Goal: Information Seeking & Learning: Learn about a topic

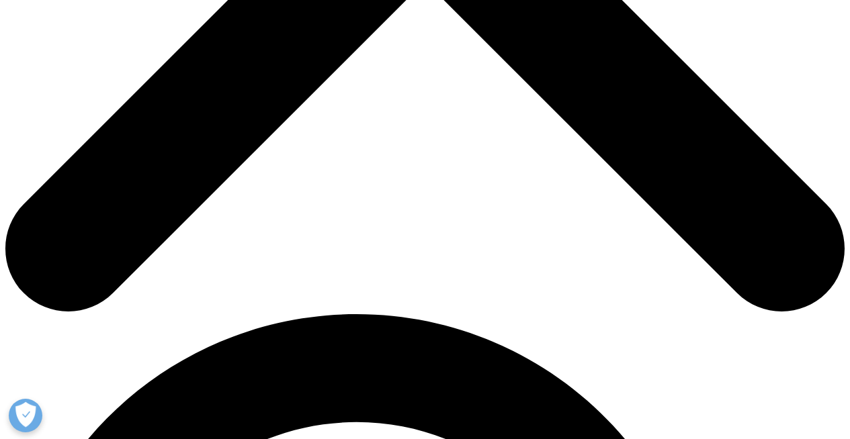
scroll to position [595, 0]
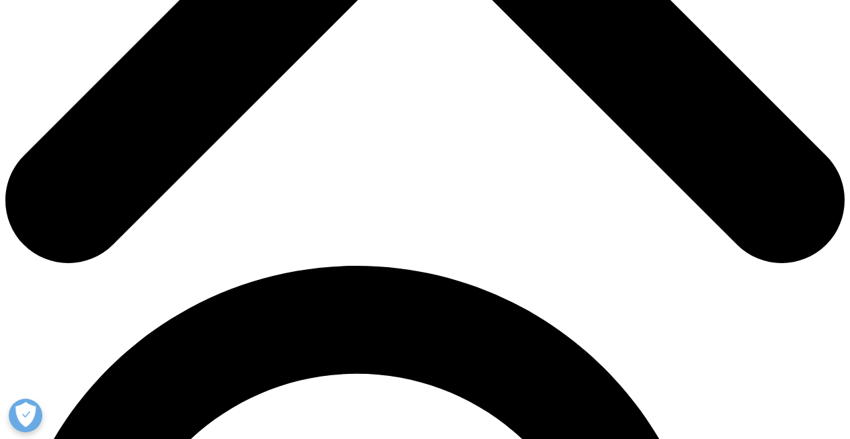
drag, startPoint x: 250, startPoint y: 213, endPoint x: 371, endPoint y: 206, distance: 121.1
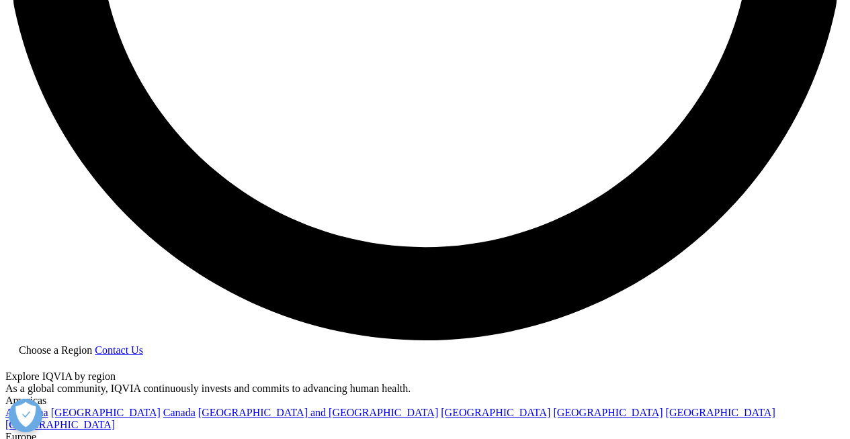
scroll to position [2202, 0]
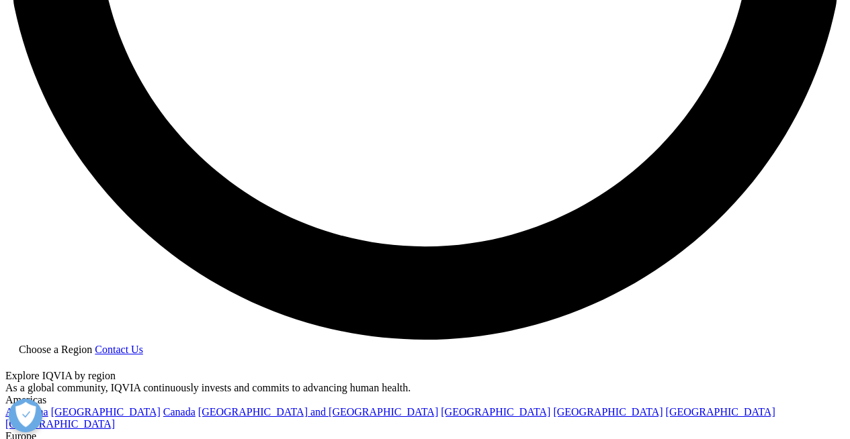
drag, startPoint x: 186, startPoint y: 118, endPoint x: 393, endPoint y: 120, distance: 206.9
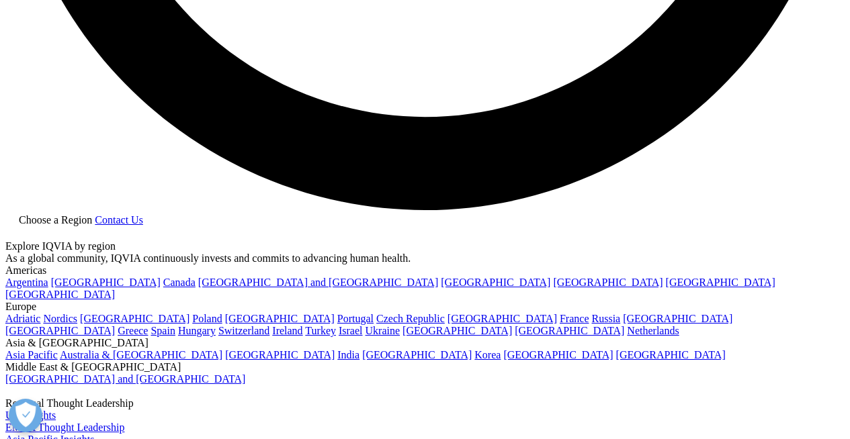
scroll to position [2208, 0]
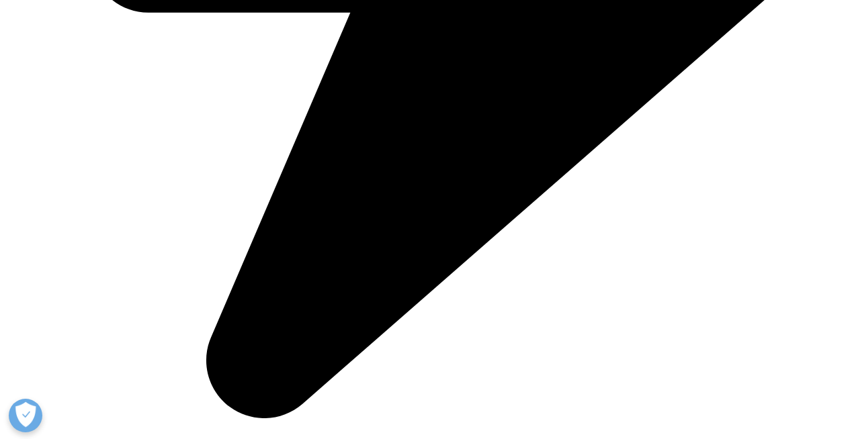
drag, startPoint x: 342, startPoint y: 130, endPoint x: 505, endPoint y: 130, distance: 163.2
drag, startPoint x: 505, startPoint y: 130, endPoint x: 534, endPoint y: 131, distance: 28.9
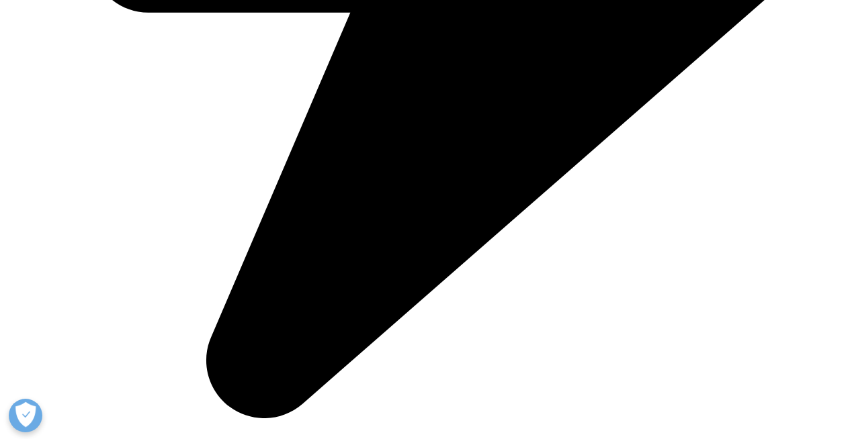
drag, startPoint x: 213, startPoint y: 161, endPoint x: 329, endPoint y: 156, distance: 116.3
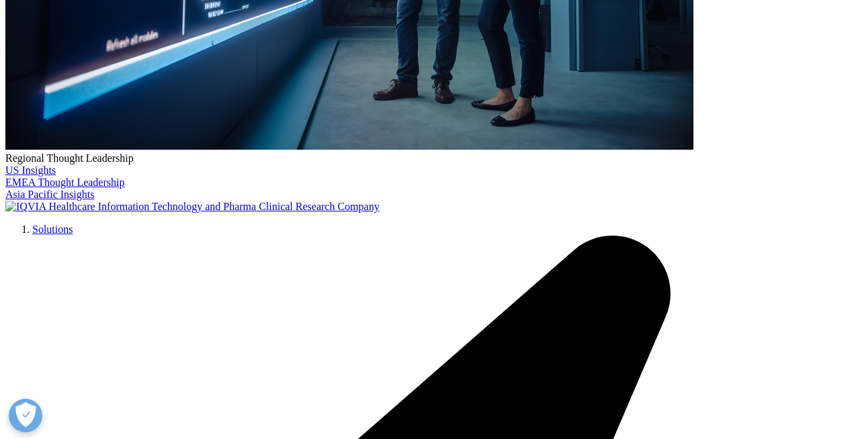
scroll to position [490, 0]
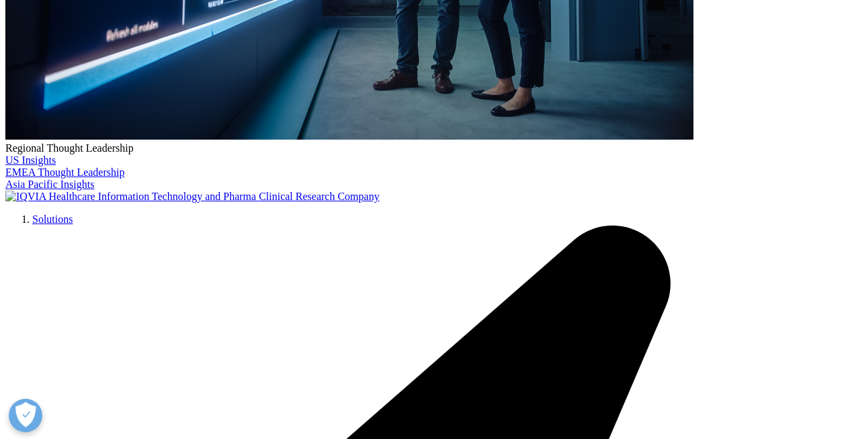
drag, startPoint x: 351, startPoint y: 257, endPoint x: 440, endPoint y: 260, distance: 88.7
drag, startPoint x: 433, startPoint y: 248, endPoint x: 512, endPoint y: 250, distance: 79.3
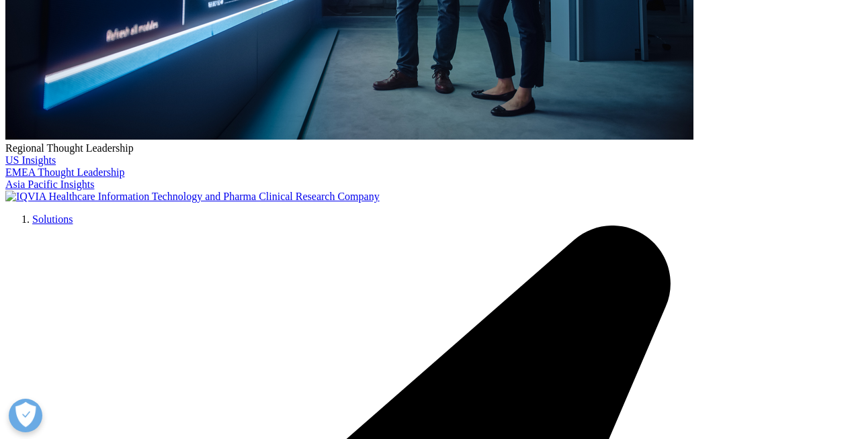
drag, startPoint x: 402, startPoint y: 253, endPoint x: 522, endPoint y: 259, distance: 120.3
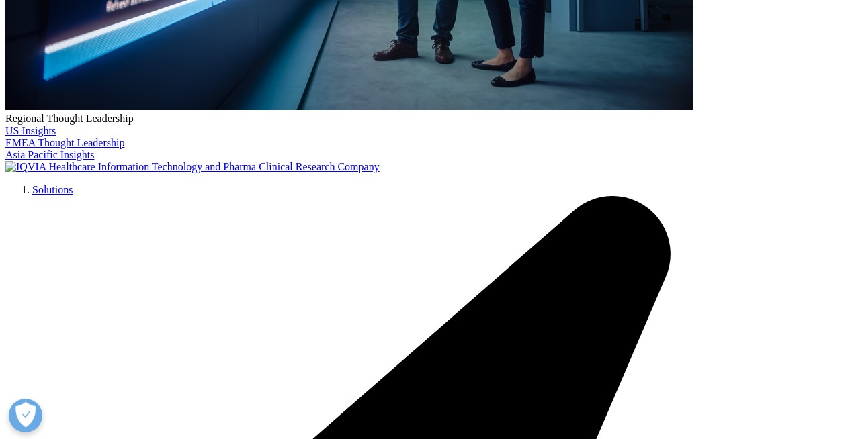
scroll to position [520, 0]
drag, startPoint x: 170, startPoint y: 219, endPoint x: 388, endPoint y: 251, distance: 220.6
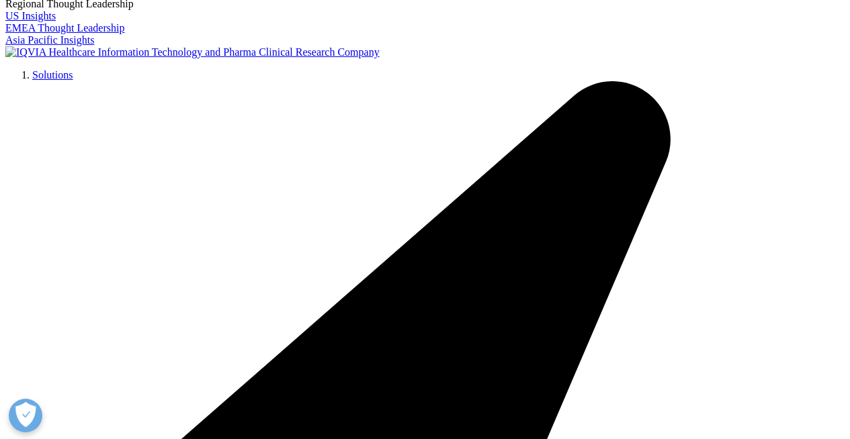
scroll to position [680, 0]
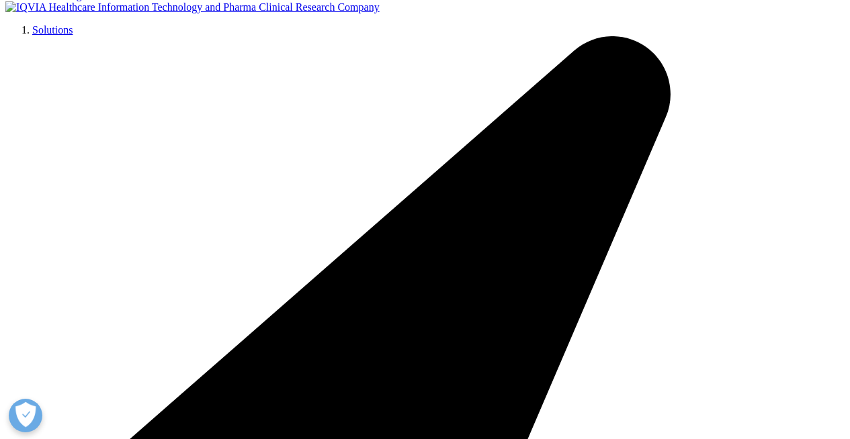
drag, startPoint x: 395, startPoint y: 152, endPoint x: 410, endPoint y: 146, distance: 16.8
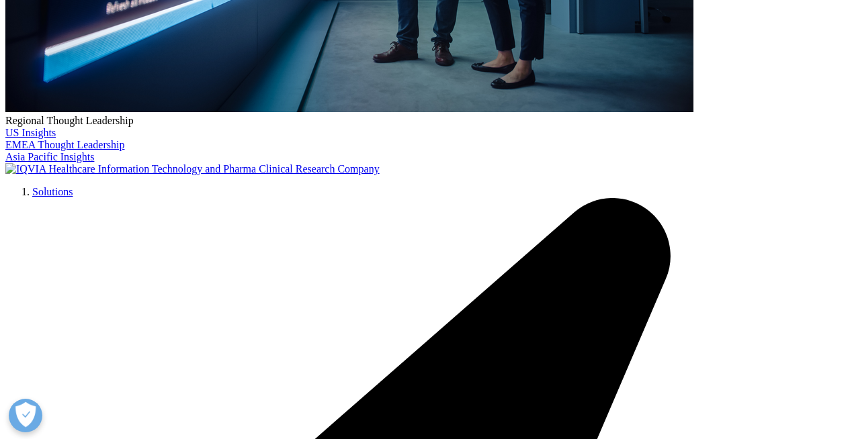
scroll to position [522, 0]
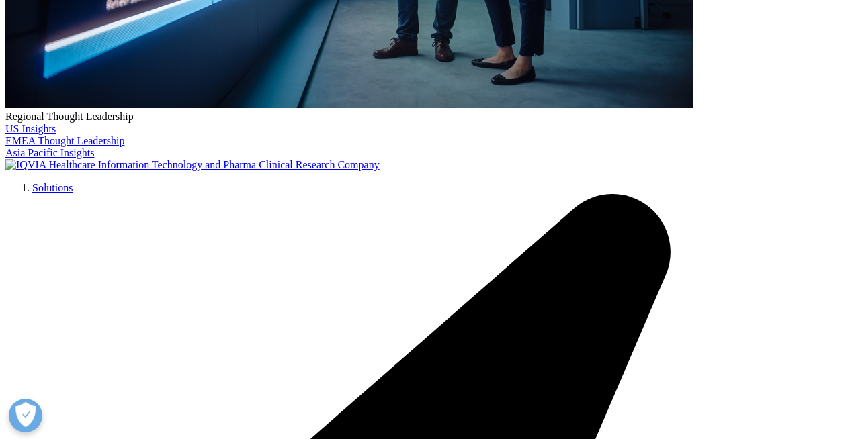
drag, startPoint x: 236, startPoint y: 305, endPoint x: 472, endPoint y: 306, distance: 235.7
copy p "2024 ChannelDynamics™ Channel Preference Survey"
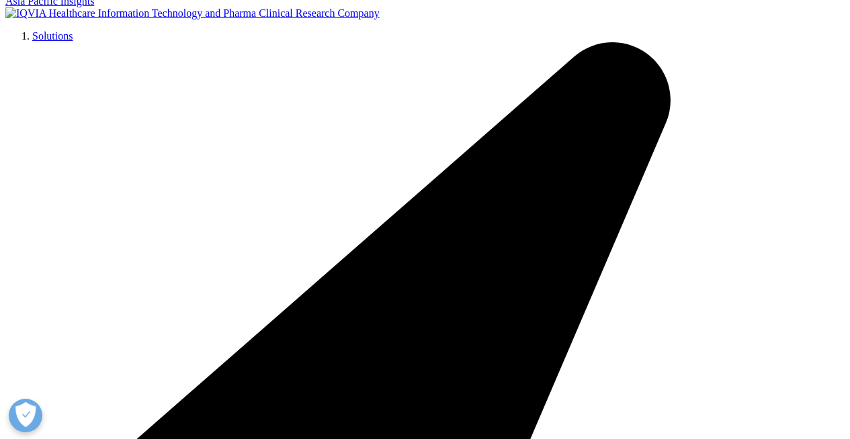
scroll to position [674, 0]
drag, startPoint x: 182, startPoint y: 191, endPoint x: 332, endPoint y: 185, distance: 150.6
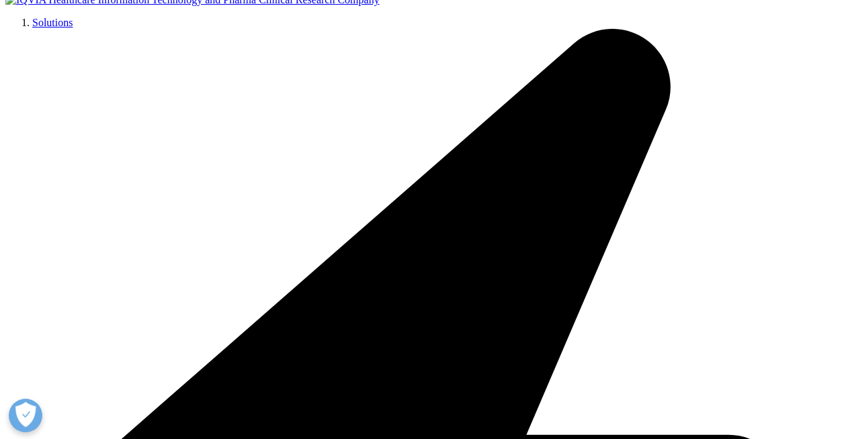
scroll to position [688, 0]
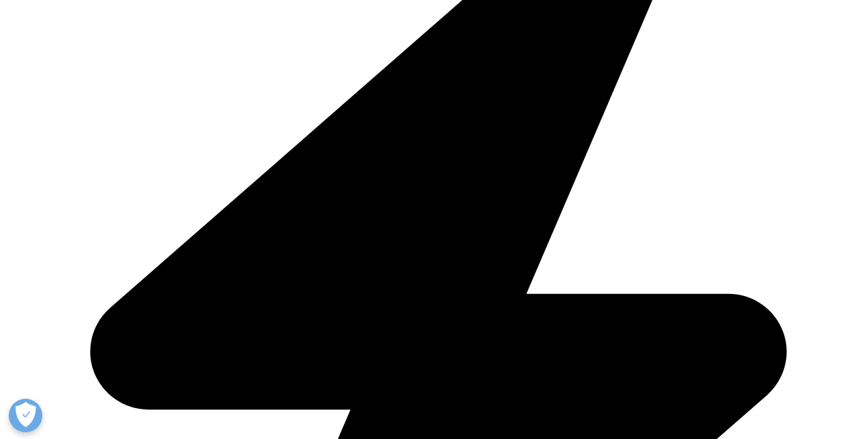
scroll to position [844, 0]
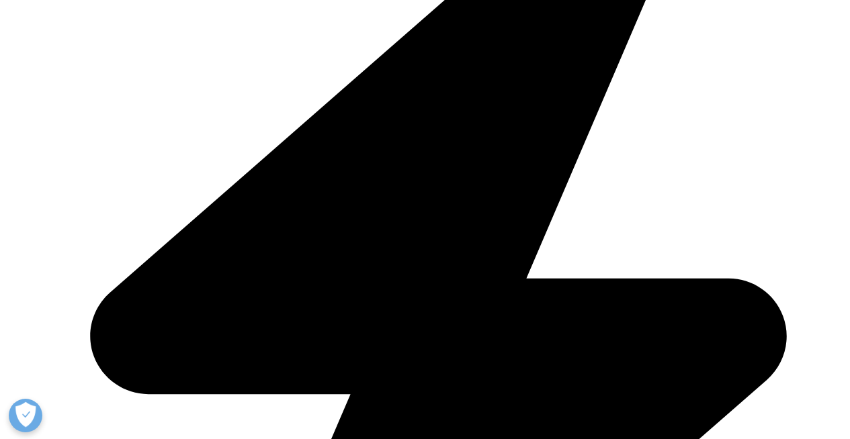
drag, startPoint x: 220, startPoint y: 148, endPoint x: 347, endPoint y: 140, distance: 126.5
drag, startPoint x: 210, startPoint y: 175, endPoint x: 304, endPoint y: 170, distance: 94.8
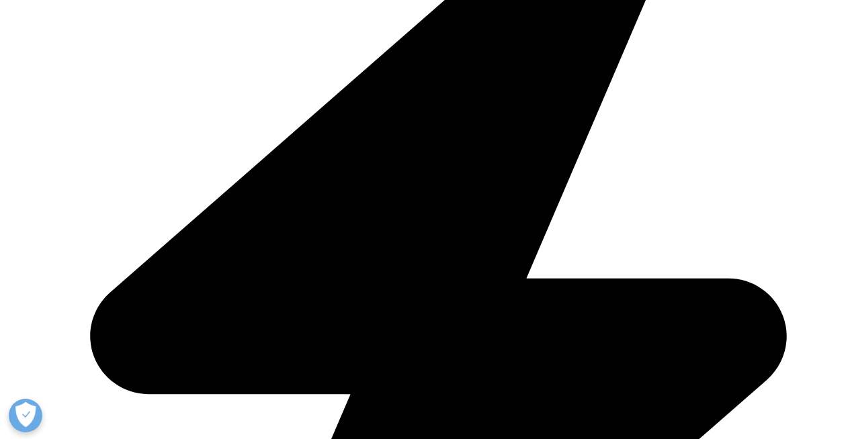
drag, startPoint x: 253, startPoint y: 194, endPoint x: 386, endPoint y: 190, distance: 132.4
drag, startPoint x: 291, startPoint y: 206, endPoint x: 314, endPoint y: 199, distance: 23.6
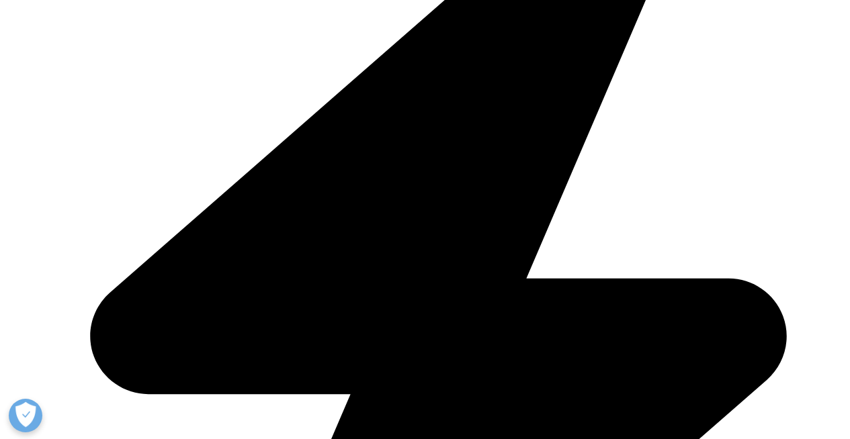
drag, startPoint x: 373, startPoint y: 204, endPoint x: 498, endPoint y: 207, distance: 124.9
drag, startPoint x: 497, startPoint y: 207, endPoint x: 296, endPoint y: 206, distance: 200.8
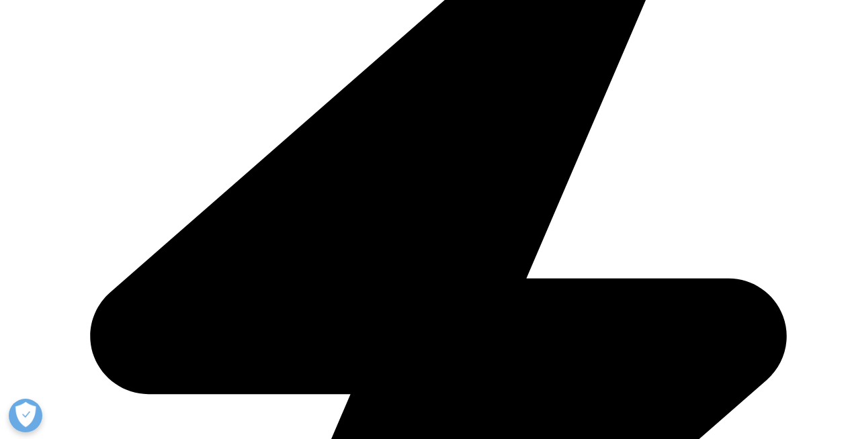
drag, startPoint x: 308, startPoint y: 230, endPoint x: 402, endPoint y: 227, distance: 94.1
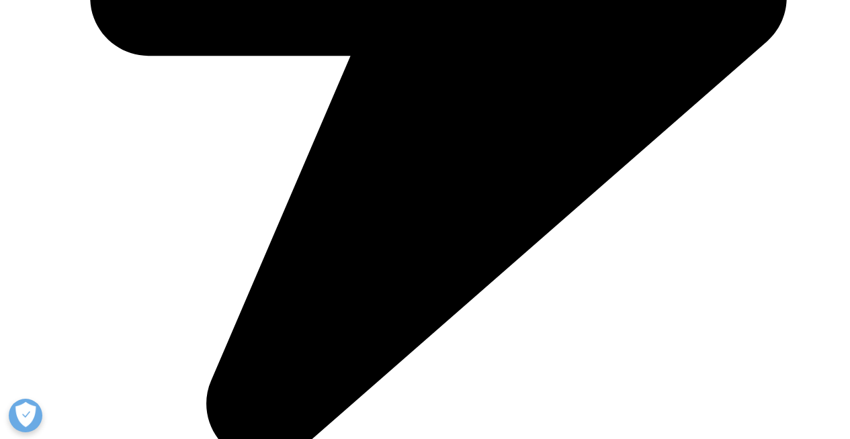
scroll to position [1183, 0]
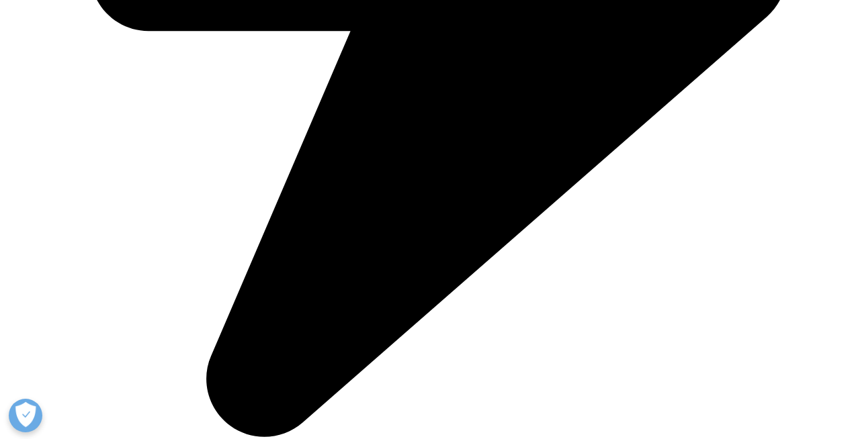
scroll to position [1207, 0]
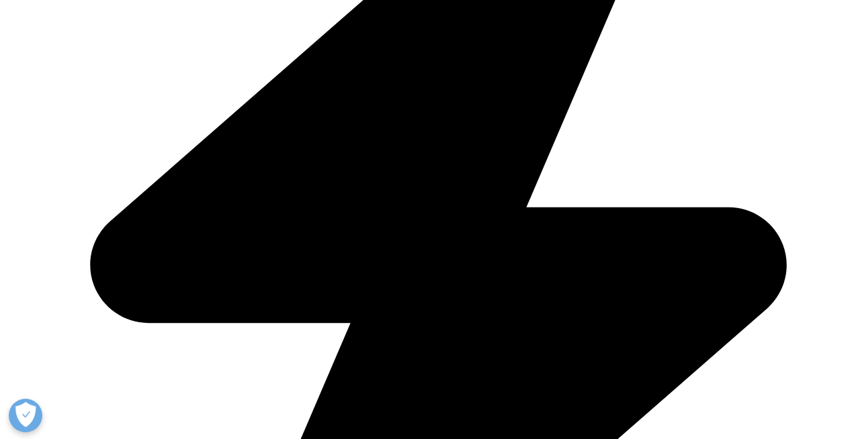
scroll to position [936, 0]
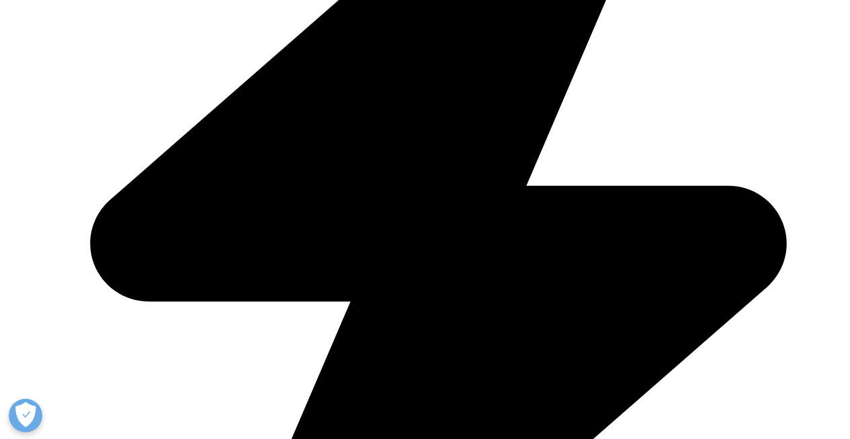
drag, startPoint x: 373, startPoint y: 262, endPoint x: 386, endPoint y: 276, distance: 19.0
drag, startPoint x: 282, startPoint y: 171, endPoint x: 428, endPoint y: 171, distance: 146.4
drag, startPoint x: 494, startPoint y: 193, endPoint x: 590, endPoint y: 196, distance: 96.1
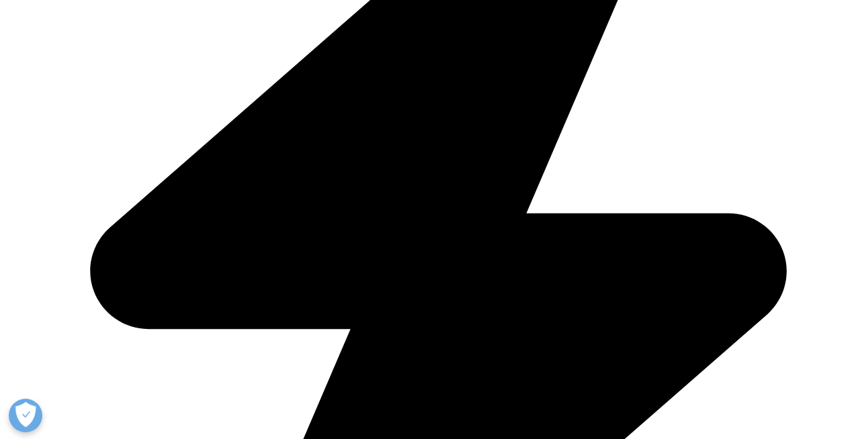
drag, startPoint x: 348, startPoint y: 159, endPoint x: 417, endPoint y: 152, distance: 69.5
drag, startPoint x: 277, startPoint y: 167, endPoint x: 341, endPoint y: 179, distance: 65.5
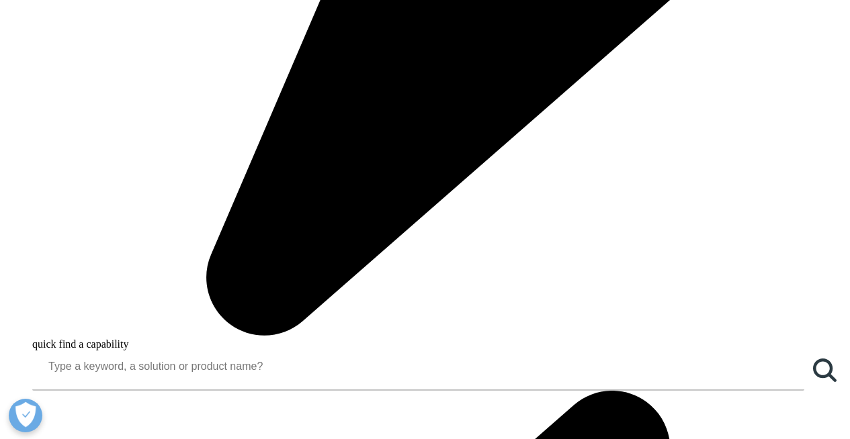
scroll to position [1416, 0]
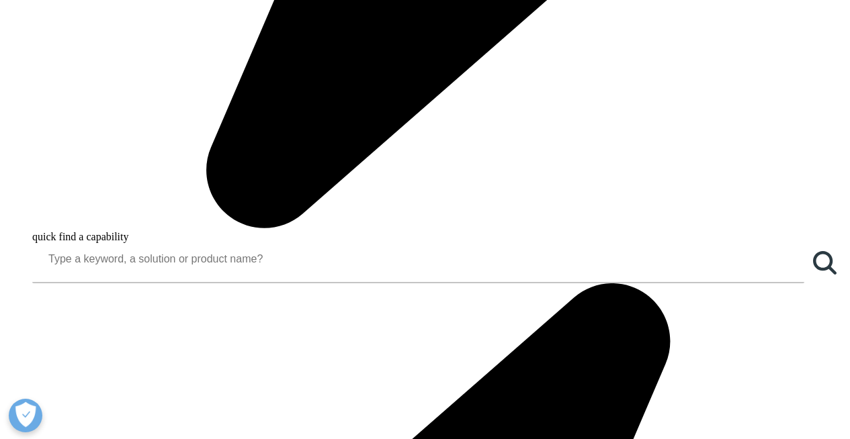
drag, startPoint x: 259, startPoint y: 152, endPoint x: 322, endPoint y: 151, distance: 63.1
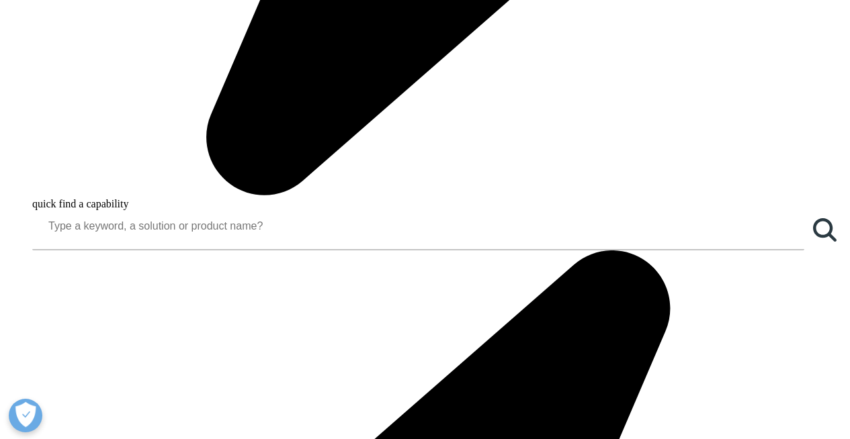
scroll to position [1449, 0]
drag, startPoint x: 313, startPoint y: 156, endPoint x: 443, endPoint y: 167, distance: 130.1
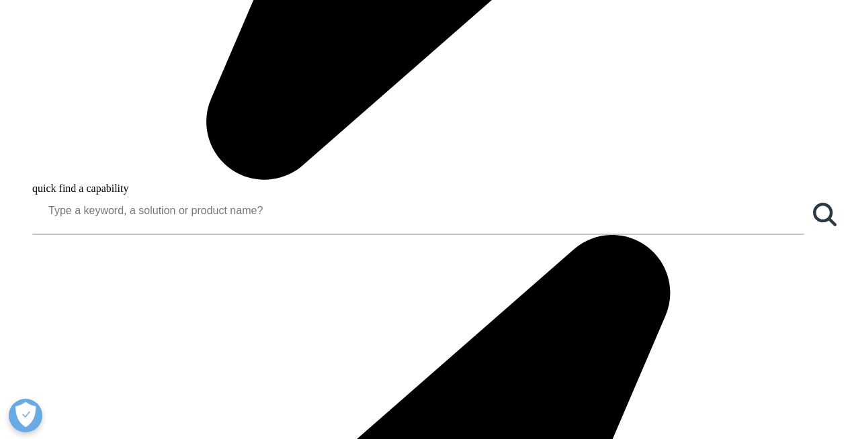
scroll to position [1479, 0]
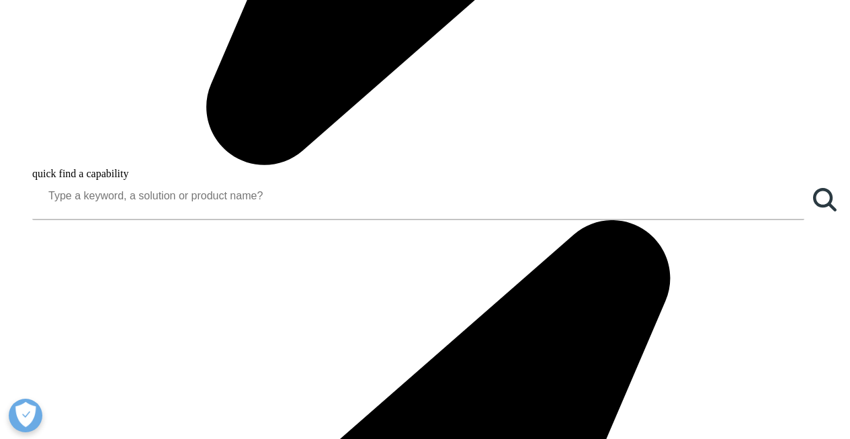
drag, startPoint x: 318, startPoint y: 171, endPoint x: 447, endPoint y: 167, distance: 129.7
drag, startPoint x: 304, startPoint y: 308, endPoint x: 419, endPoint y: 302, distance: 115.6
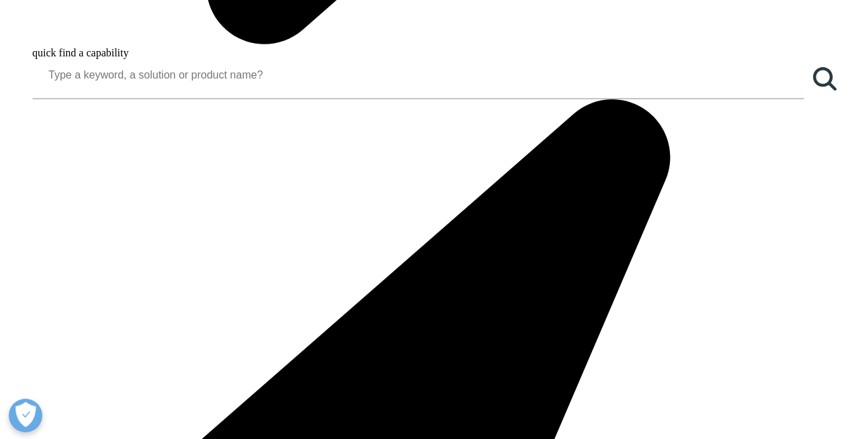
scroll to position [1616, 0]
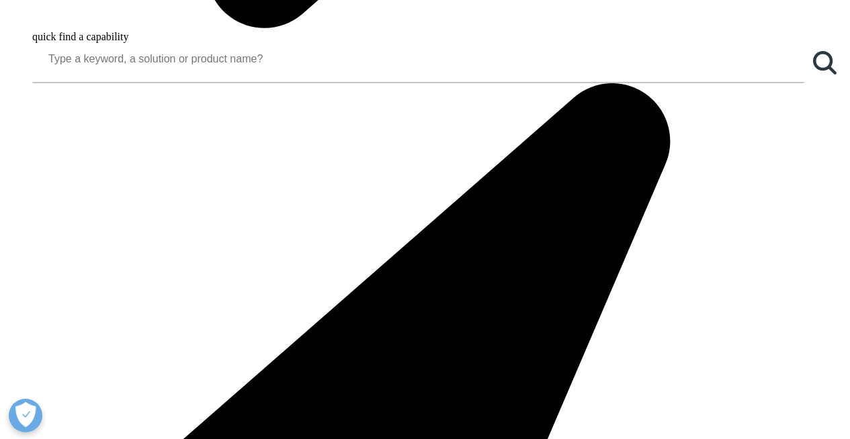
drag, startPoint x: 588, startPoint y: 125, endPoint x: 614, endPoint y: 124, distance: 26.2
drag, startPoint x: 533, startPoint y: 140, endPoint x: 173, endPoint y: 134, distance: 360.0
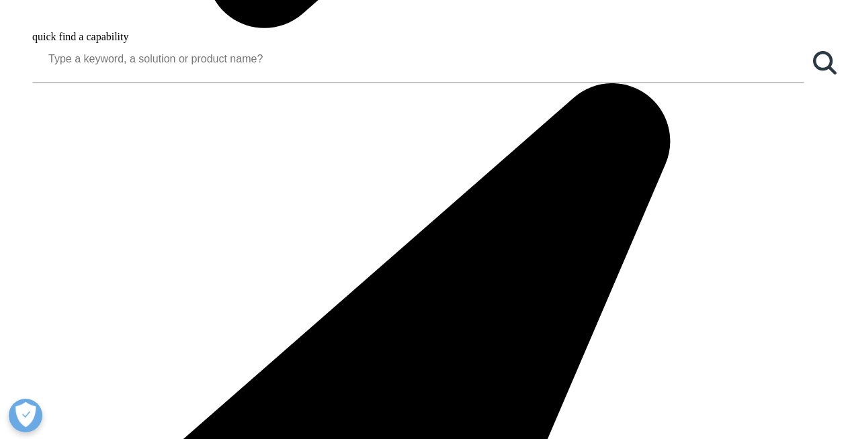
drag, startPoint x: 494, startPoint y: 140, endPoint x: 567, endPoint y: 140, distance: 73.2
drag, startPoint x: 355, startPoint y: 132, endPoint x: 376, endPoint y: 137, distance: 21.5
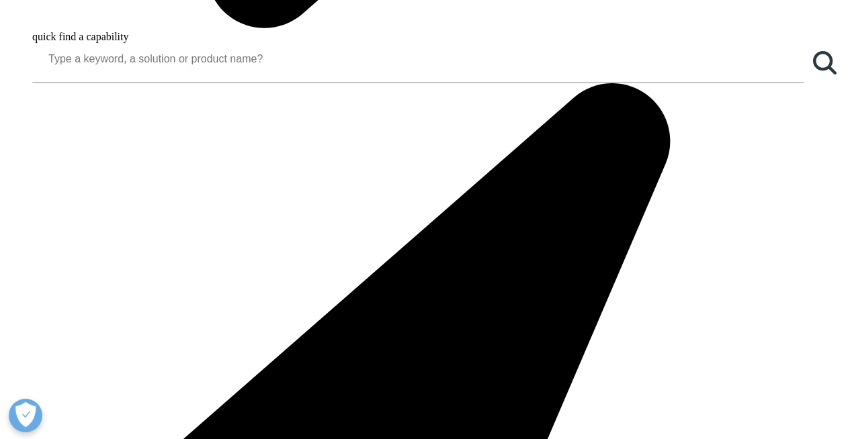
drag, startPoint x: 181, startPoint y: 165, endPoint x: 367, endPoint y: 146, distance: 186.3
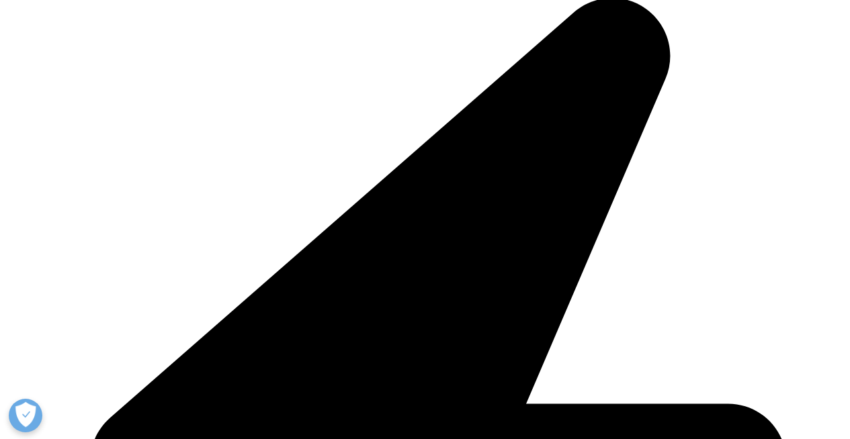
scroll to position [1712, 0]
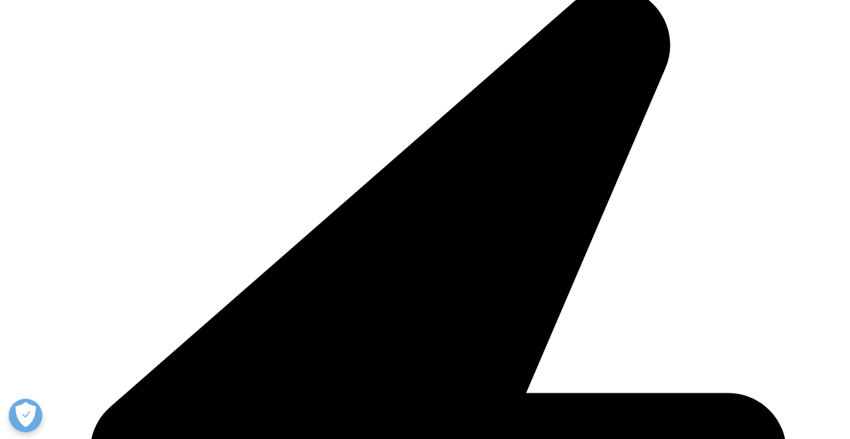
drag, startPoint x: 480, startPoint y: 106, endPoint x: 568, endPoint y: 89, distance: 88.9
drag, startPoint x: 285, startPoint y: 112, endPoint x: 518, endPoint y: 101, distance: 234.0
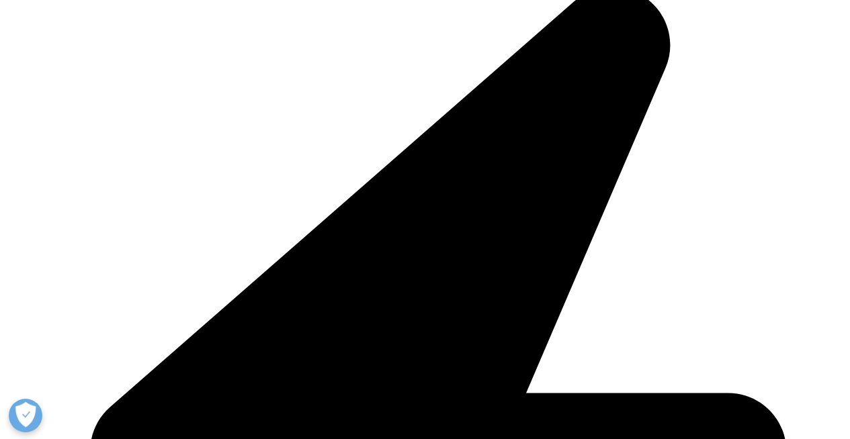
drag, startPoint x: 563, startPoint y: 103, endPoint x: 444, endPoint y: 103, distance: 119.5
drag, startPoint x: 447, startPoint y: 103, endPoint x: 613, endPoint y: 104, distance: 165.9
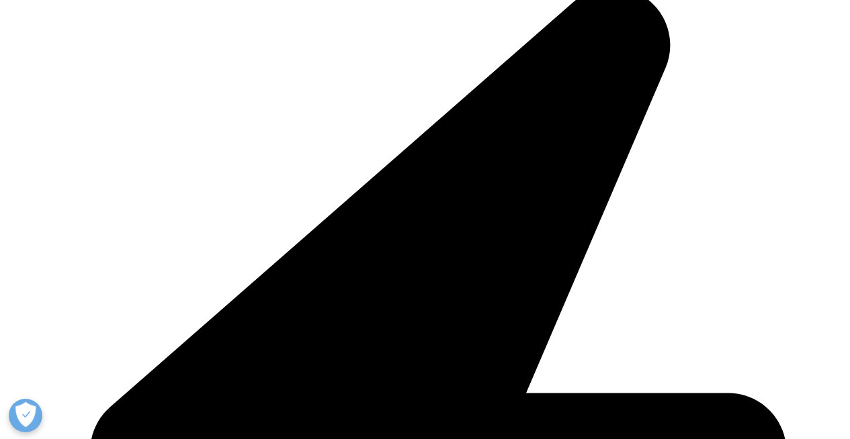
drag, startPoint x: 613, startPoint y: 96, endPoint x: 654, endPoint y: 91, distance: 41.3
drag, startPoint x: 653, startPoint y: 91, endPoint x: 595, endPoint y: 106, distance: 60.4
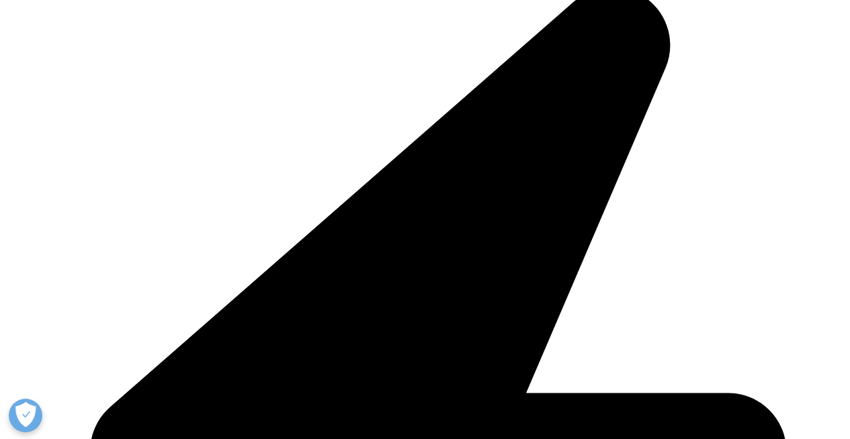
drag, startPoint x: 230, startPoint y: 121, endPoint x: 318, endPoint y: 114, distance: 87.6
drag, startPoint x: 316, startPoint y: 114, endPoint x: 275, endPoint y: 122, distance: 41.8
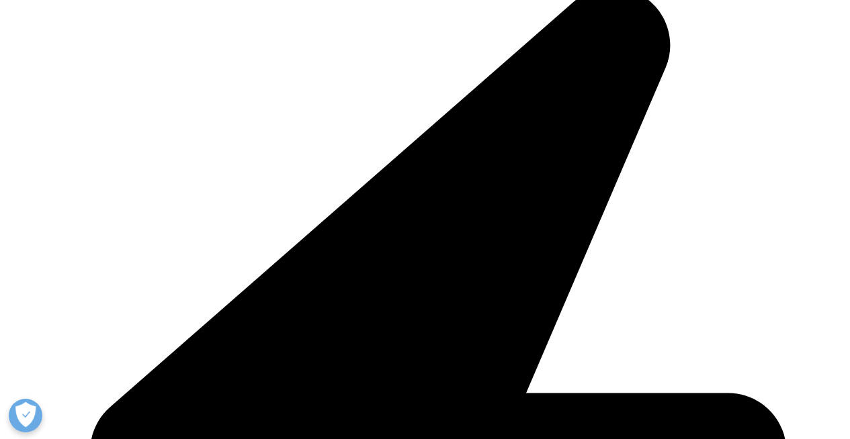
drag, startPoint x: 267, startPoint y: 114, endPoint x: 336, endPoint y: 109, distance: 69.4
drag, startPoint x: 558, startPoint y: 104, endPoint x: 598, endPoint y: 103, distance: 39.6
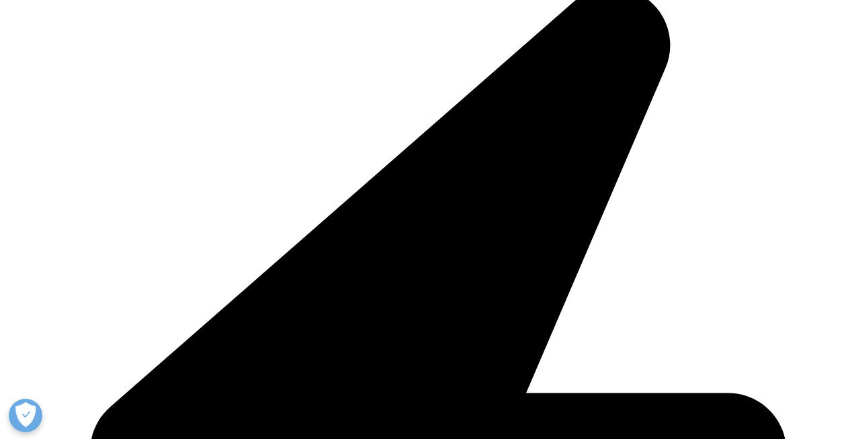
drag, startPoint x: 355, startPoint y: 138, endPoint x: 392, endPoint y: 136, distance: 37.0
drag, startPoint x: 400, startPoint y: 128, endPoint x: 563, endPoint y: 143, distance: 163.3
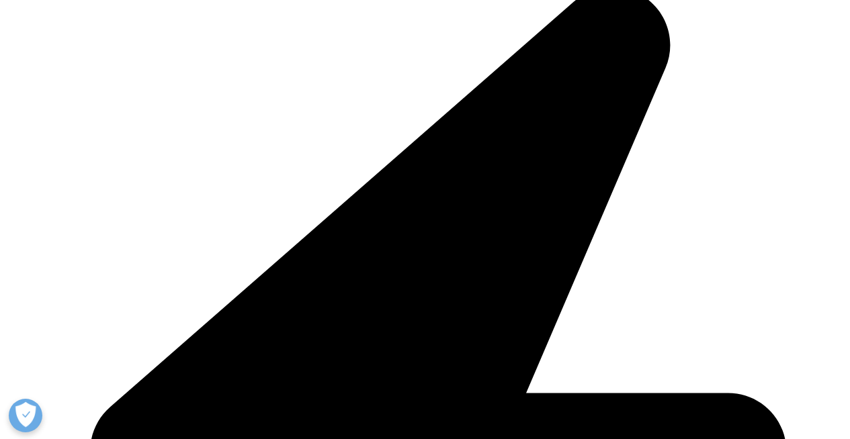
drag, startPoint x: 496, startPoint y: 144, endPoint x: 459, endPoint y: 153, distance: 38.8
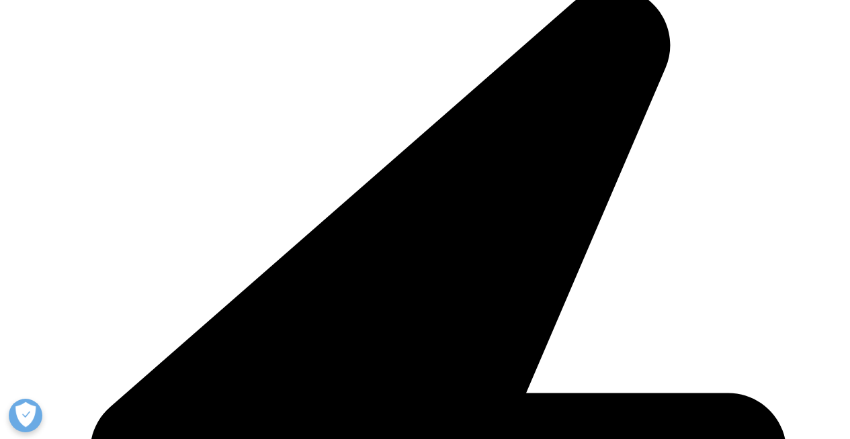
drag, startPoint x: 298, startPoint y: 144, endPoint x: 426, endPoint y: 136, distance: 129.2
drag, startPoint x: 587, startPoint y: 146, endPoint x: 573, endPoint y: 150, distance: 14.5
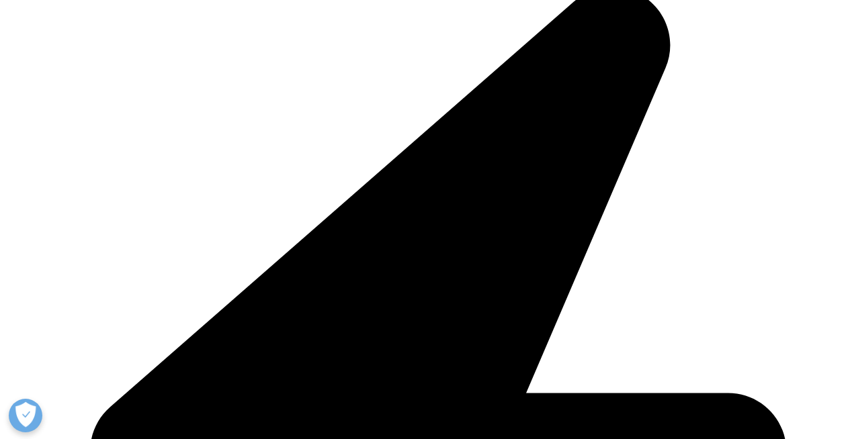
drag, startPoint x: 210, startPoint y: 156, endPoint x: 424, endPoint y: 157, distance: 214.9
drag, startPoint x: 440, startPoint y: 165, endPoint x: 592, endPoint y: 195, distance: 155.4
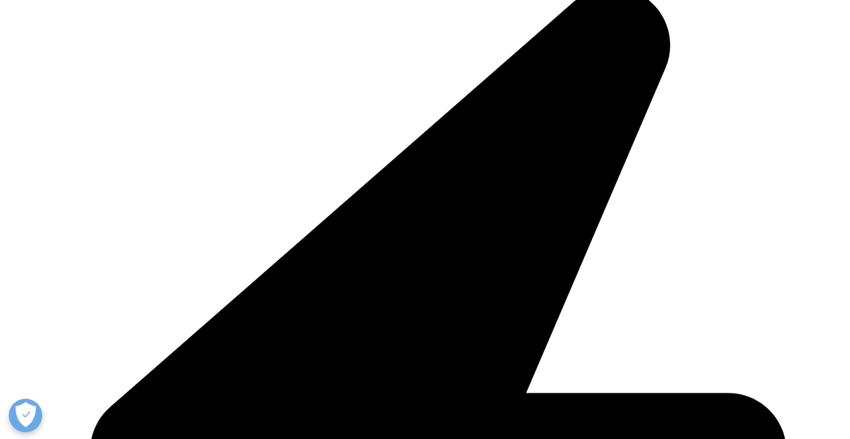
drag, startPoint x: 535, startPoint y: 208, endPoint x: 451, endPoint y: 209, distance: 84.0
drag, startPoint x: 390, startPoint y: 159, endPoint x: 535, endPoint y: 159, distance: 145.7
drag, startPoint x: 537, startPoint y: 160, endPoint x: 540, endPoint y: 168, distance: 8.5
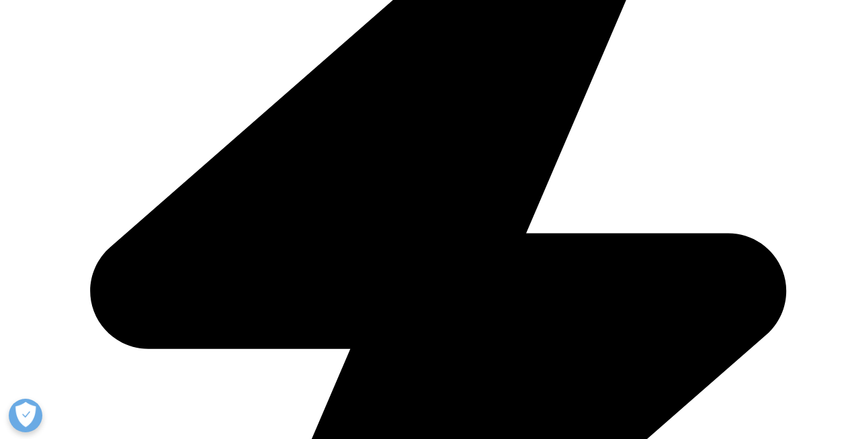
scroll to position [1872, 0]
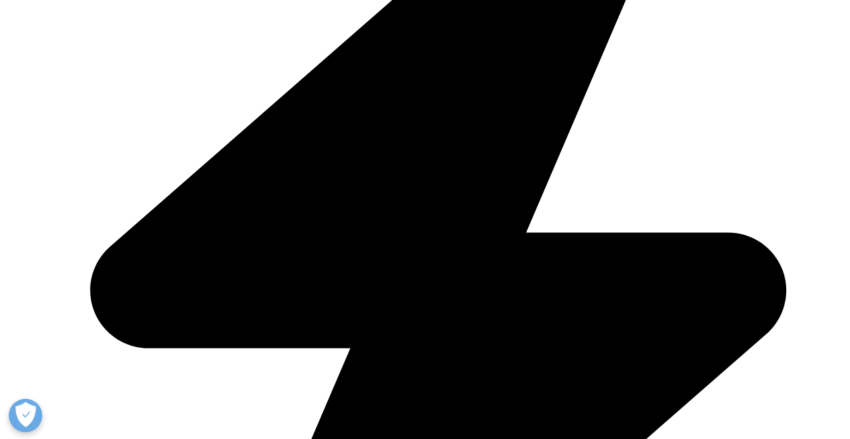
drag, startPoint x: 658, startPoint y: 94, endPoint x: 647, endPoint y: 100, distance: 12.3
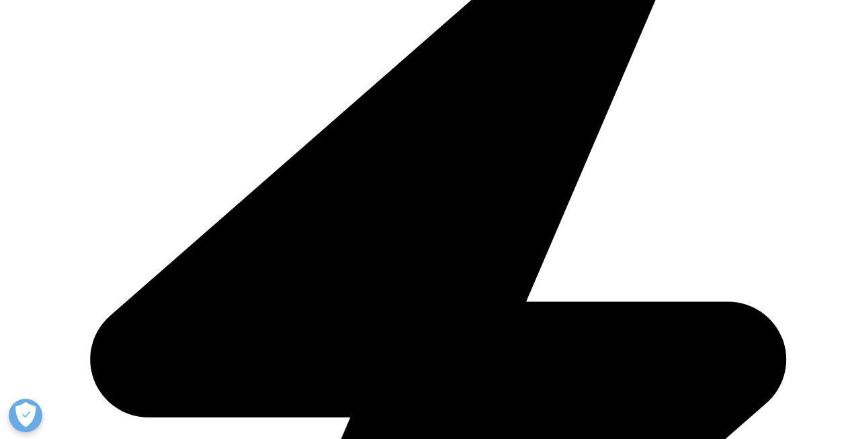
scroll to position [1876, 0]
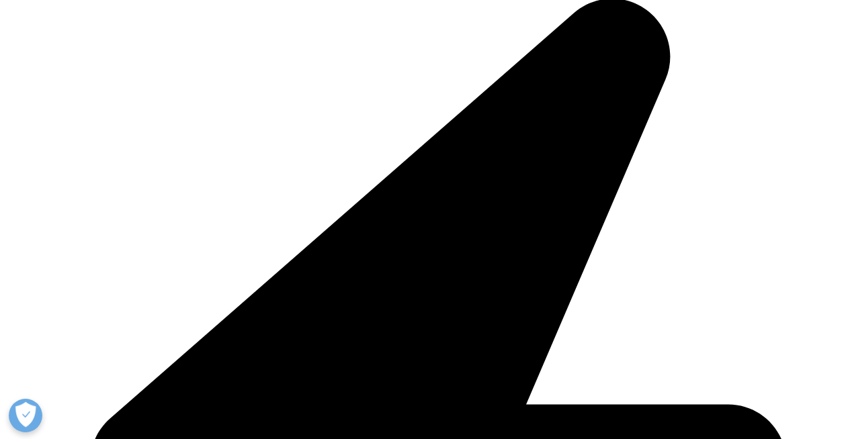
scroll to position [1717, 0]
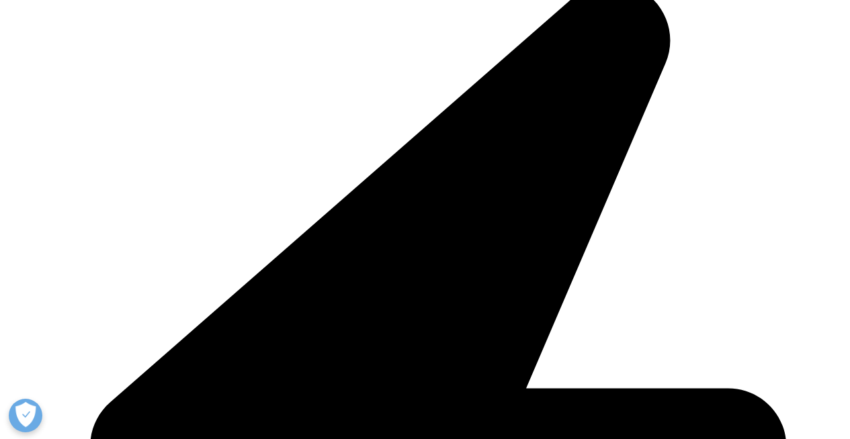
drag, startPoint x: 316, startPoint y: 81, endPoint x: 586, endPoint y: 107, distance: 271.9
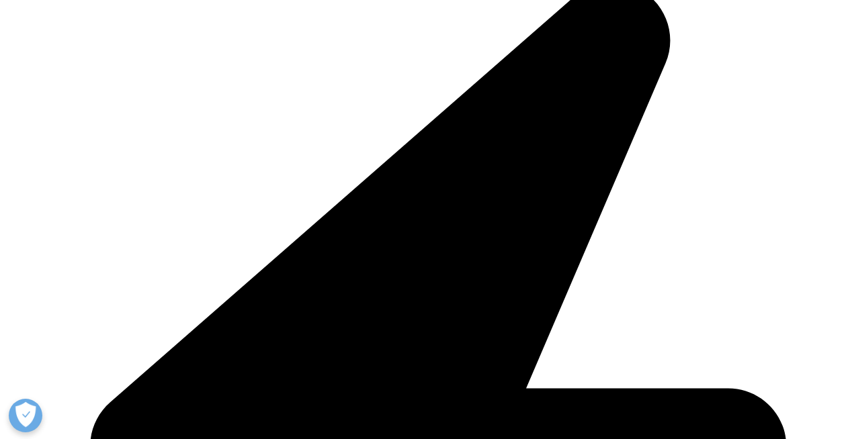
drag, startPoint x: 551, startPoint y: 133, endPoint x: 598, endPoint y: 132, distance: 47.7
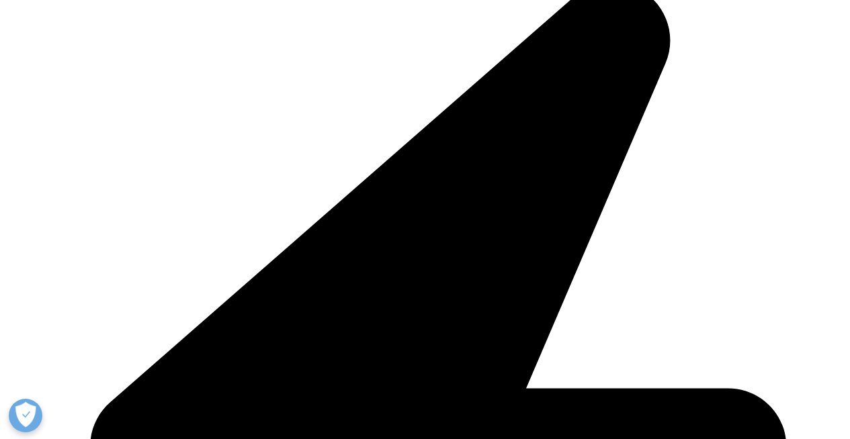
drag, startPoint x: 209, startPoint y: 89, endPoint x: 222, endPoint y: 88, distance: 12.8
drag, startPoint x: 230, startPoint y: 88, endPoint x: 387, endPoint y: 105, distance: 158.1
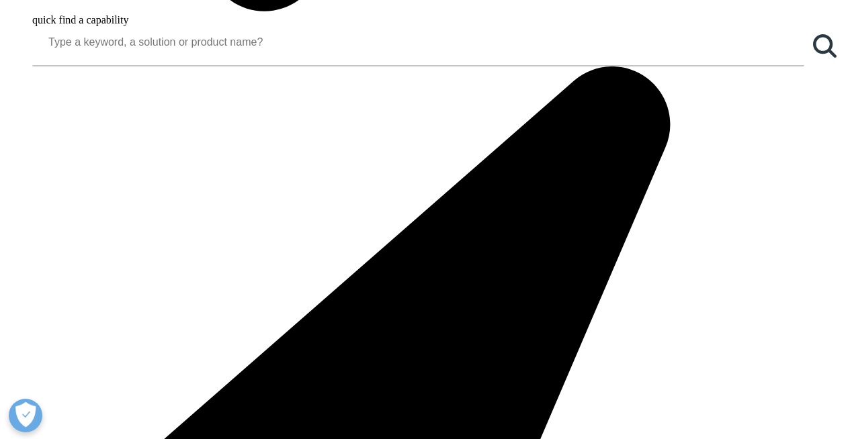
scroll to position [1633, 0]
drag, startPoint x: 597, startPoint y: 105, endPoint x: 624, endPoint y: 102, distance: 27.1
drag, startPoint x: 170, startPoint y: 110, endPoint x: 580, endPoint y: 124, distance: 410.6
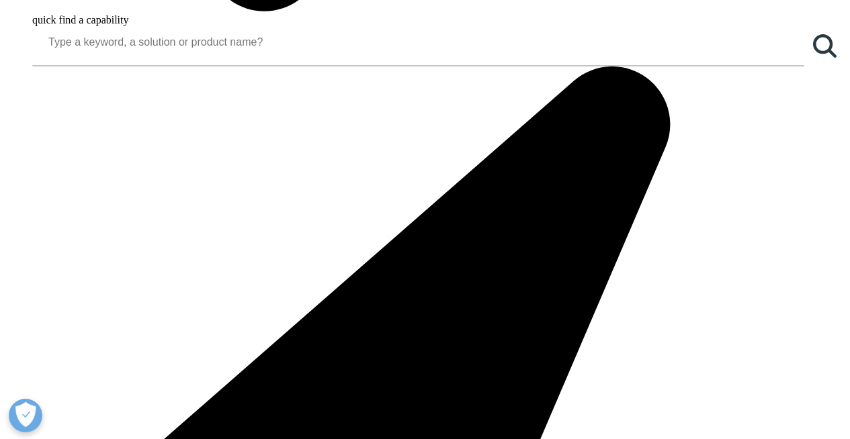
drag, startPoint x: 634, startPoint y: 131, endPoint x: 681, endPoint y: 132, distance: 47.0
drag, startPoint x: 680, startPoint y: 132, endPoint x: 570, endPoint y: 109, distance: 112.6
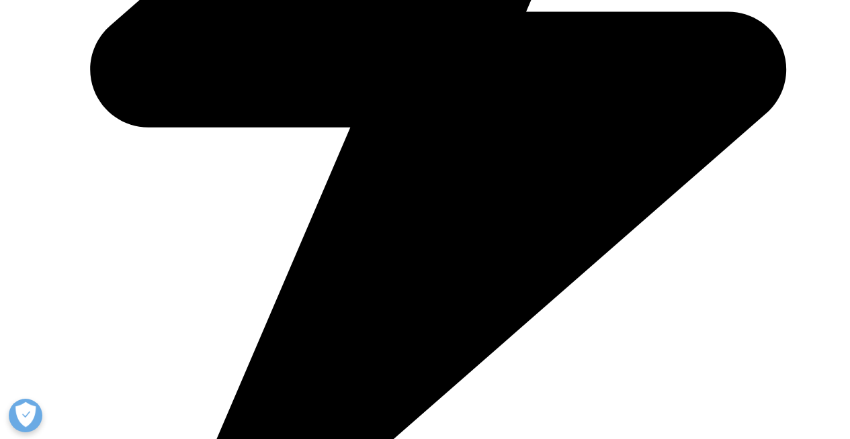
scroll to position [2134, 0]
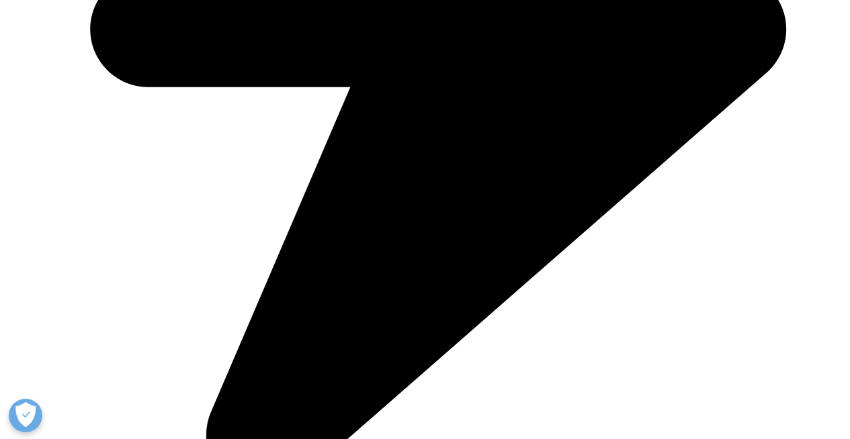
drag, startPoint x: 316, startPoint y: 145, endPoint x: 544, endPoint y: 120, distance: 229.1
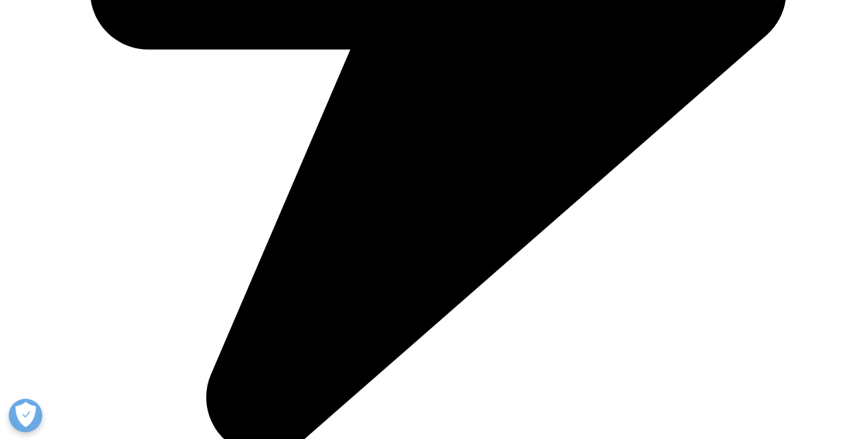
scroll to position [2171, 0]
drag, startPoint x: 296, startPoint y: 159, endPoint x: 314, endPoint y: 159, distance: 18.1
drag, startPoint x: 621, startPoint y: 169, endPoint x: 696, endPoint y: 160, distance: 75.1
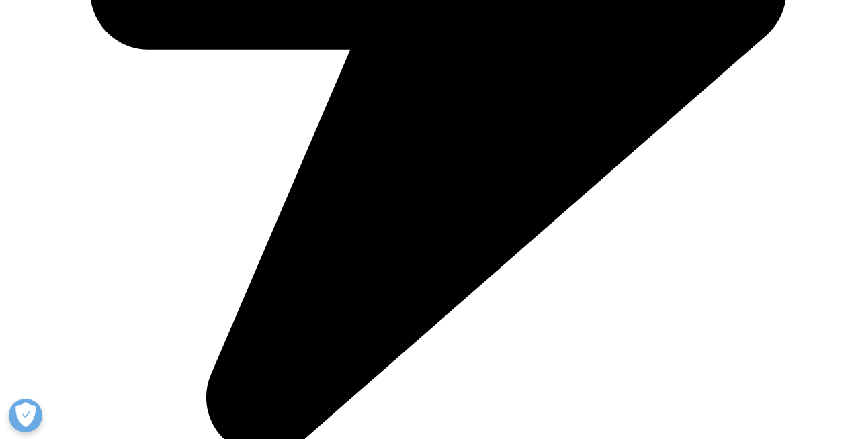
drag, startPoint x: 693, startPoint y: 160, endPoint x: 679, endPoint y: 158, distance: 14.2
drag, startPoint x: 480, startPoint y: 163, endPoint x: 625, endPoint y: 163, distance: 145.1
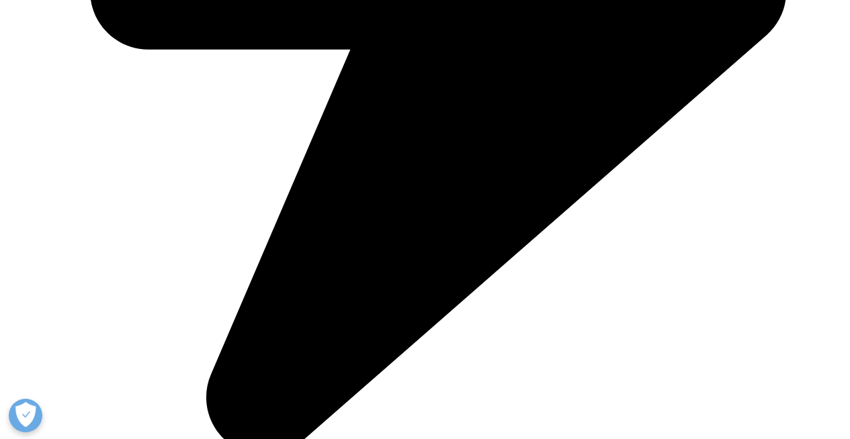
drag, startPoint x: 201, startPoint y: 169, endPoint x: 434, endPoint y: 183, distance: 233.5
drag, startPoint x: 454, startPoint y: 166, endPoint x: 586, endPoint y: 157, distance: 132.6
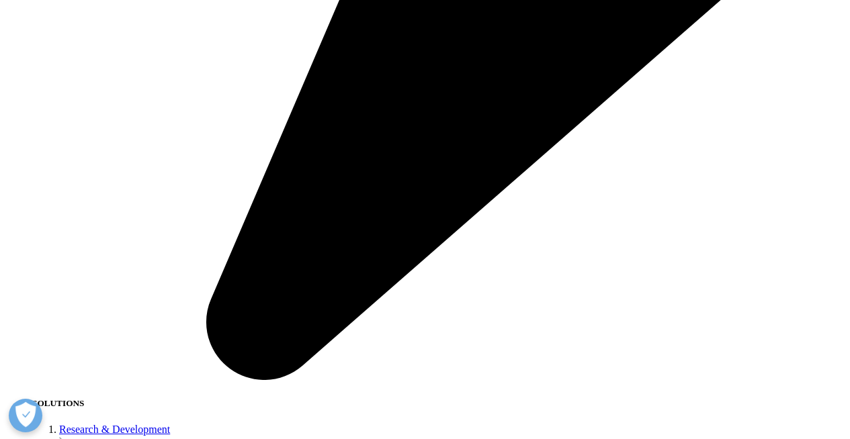
scroll to position [2193, 0]
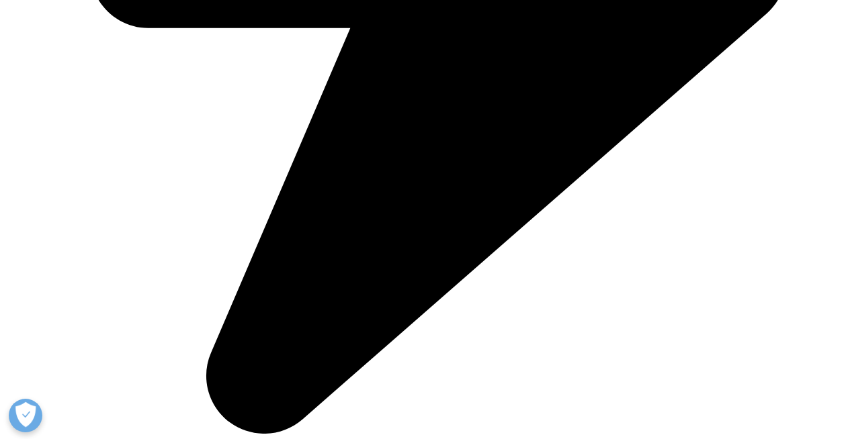
drag, startPoint x: 537, startPoint y: 177, endPoint x: 584, endPoint y: 172, distance: 46.7
drag, startPoint x: 242, startPoint y: 193, endPoint x: 357, endPoint y: 195, distance: 115.5
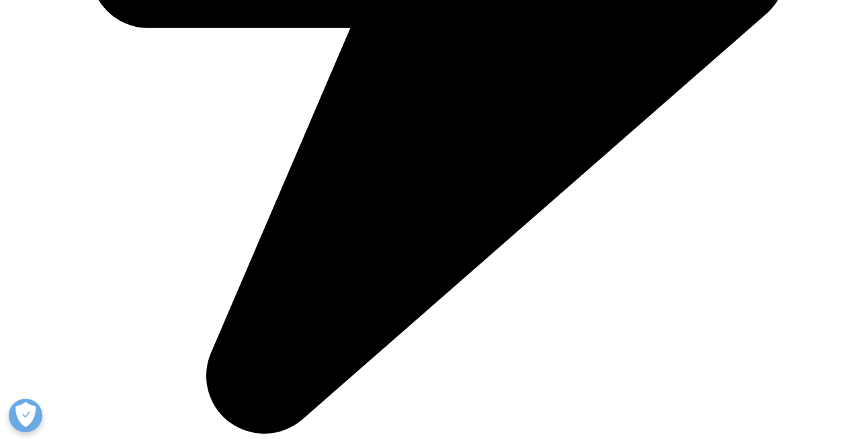
drag, startPoint x: 432, startPoint y: 178, endPoint x: 482, endPoint y: 163, distance: 51.8
drag, startPoint x: 602, startPoint y: 140, endPoint x: 624, endPoint y: 147, distance: 23.4
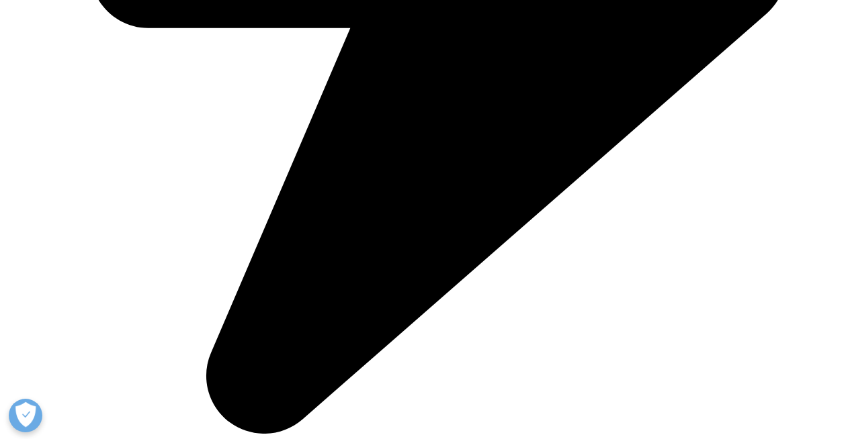
drag, startPoint x: 284, startPoint y: 175, endPoint x: 444, endPoint y: 190, distance: 160.6
drag, startPoint x: 449, startPoint y: 191, endPoint x: 443, endPoint y: 196, distance: 7.7
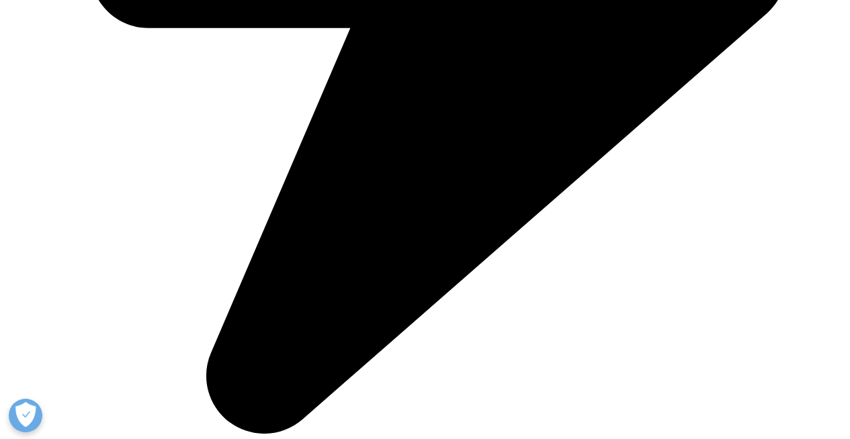
drag, startPoint x: 540, startPoint y: 156, endPoint x: 584, endPoint y: 154, distance: 43.7
drag, startPoint x: 531, startPoint y: 183, endPoint x: 365, endPoint y: 183, distance: 165.9
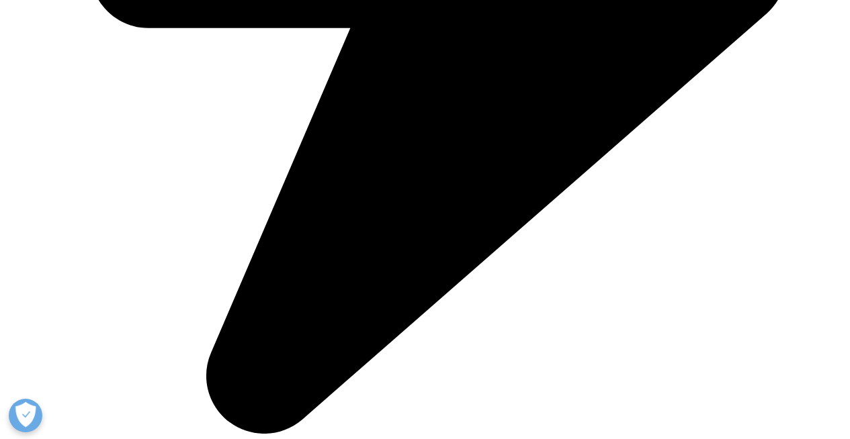
drag, startPoint x: 249, startPoint y: 189, endPoint x: 437, endPoint y: 218, distance: 190.3
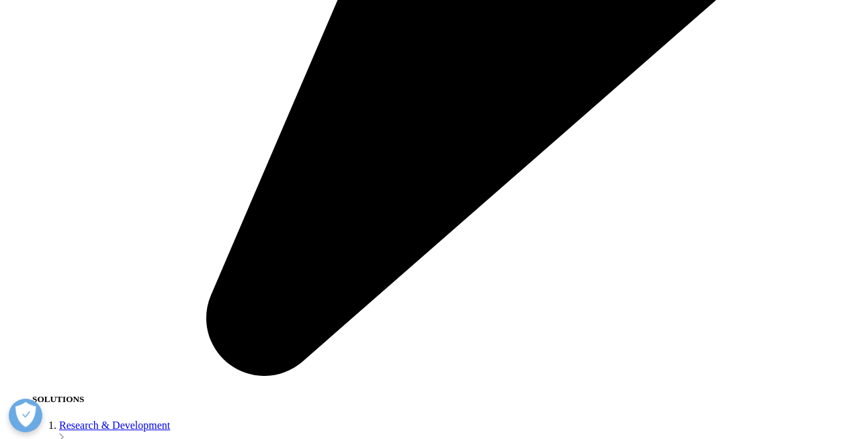
scroll to position [2251, 0]
drag, startPoint x: 263, startPoint y: 111, endPoint x: 361, endPoint y: 111, distance: 98.7
drag, startPoint x: 361, startPoint y: 111, endPoint x: 369, endPoint y: 106, distance: 8.8
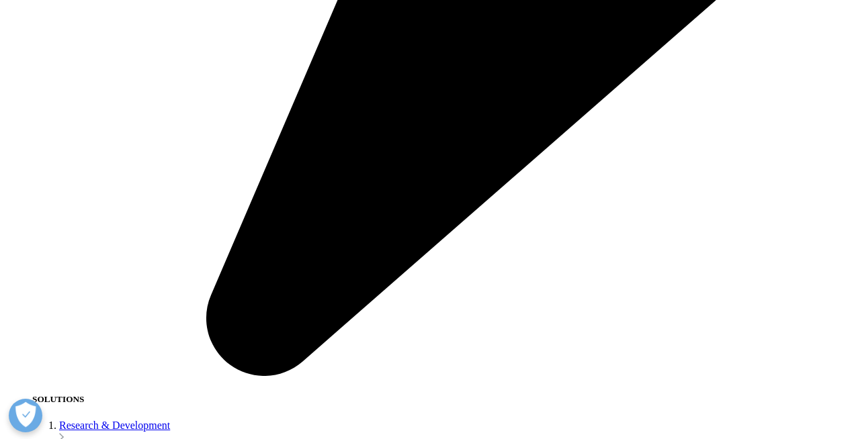
drag, startPoint x: 451, startPoint y: 109, endPoint x: 547, endPoint y: 122, distance: 96.9
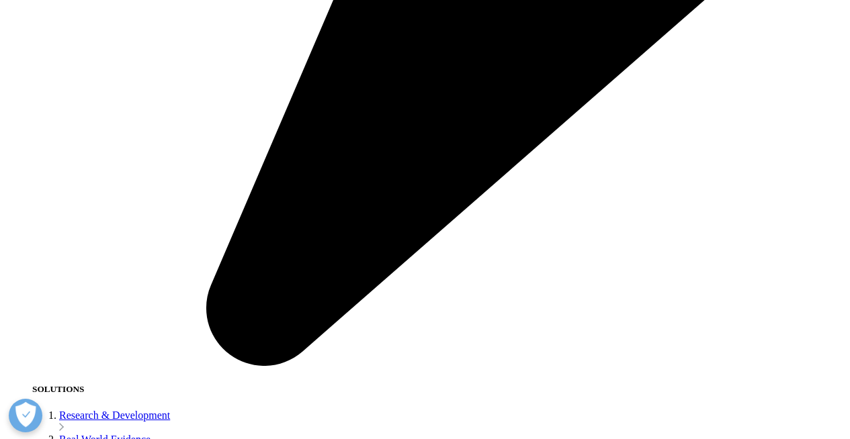
scroll to position [2260, 0]
drag, startPoint x: 361, startPoint y: 73, endPoint x: 442, endPoint y: 101, distance: 85.6
drag, startPoint x: 447, startPoint y: 119, endPoint x: 449, endPoint y: 142, distance: 23.0
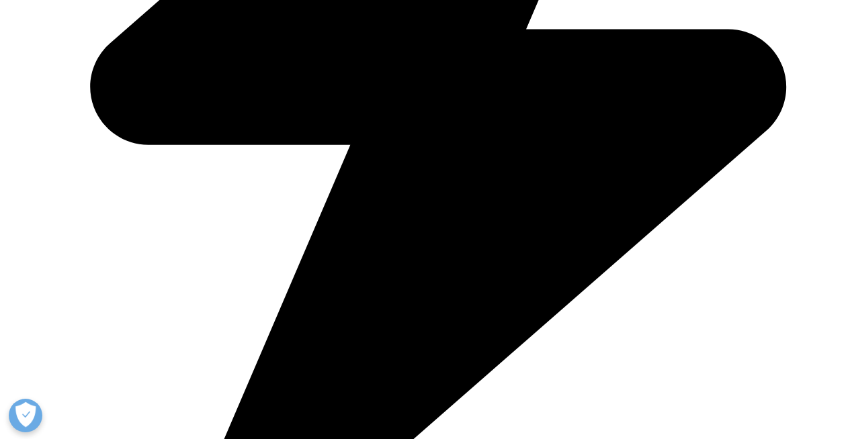
scroll to position [2045, 0]
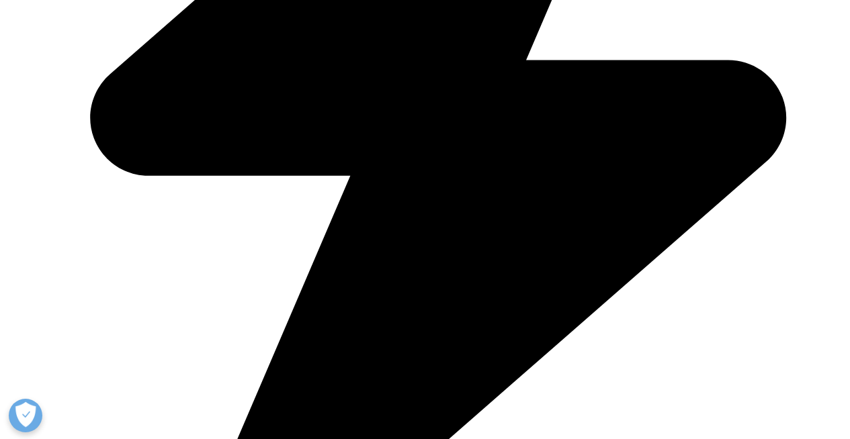
drag, startPoint x: 228, startPoint y: 289, endPoint x: 450, endPoint y: 277, distance: 222.0
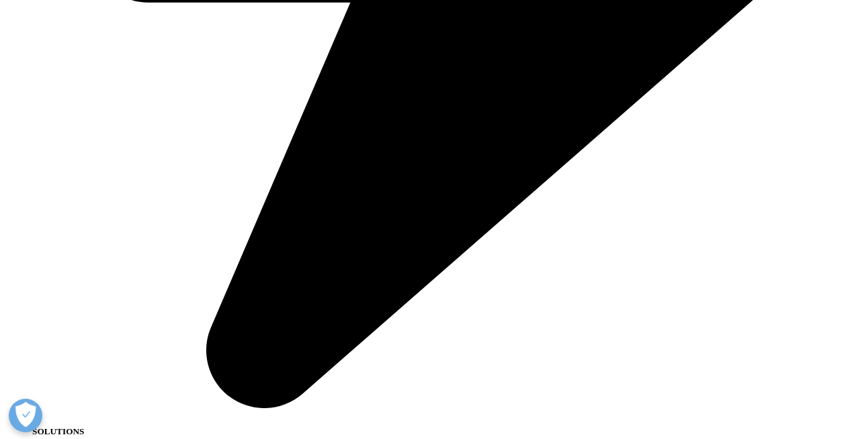
scroll to position [2221, 0]
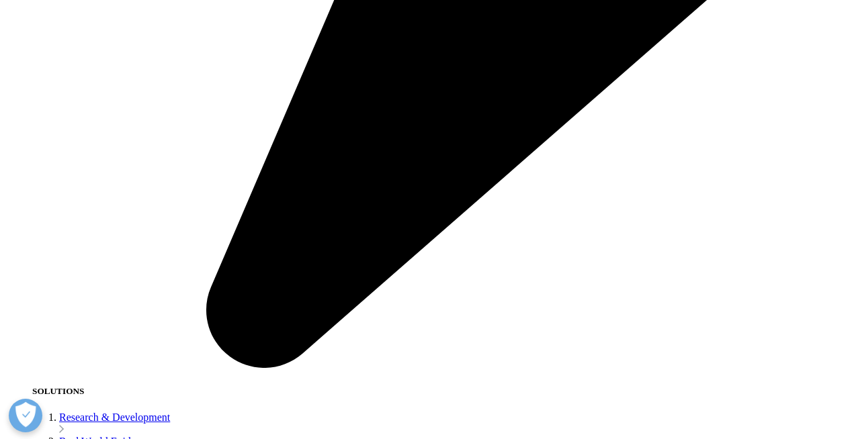
scroll to position [2286, 0]
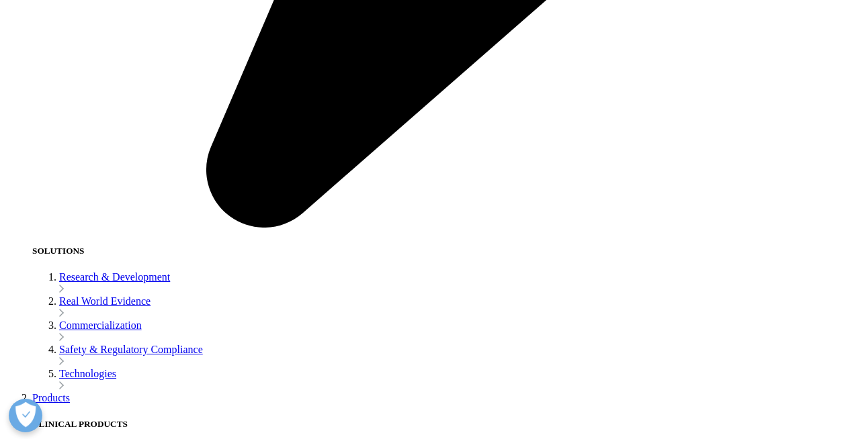
scroll to position [2400, 0]
drag, startPoint x: 217, startPoint y: 333, endPoint x: 454, endPoint y: 333, distance: 237.1
drag, startPoint x: 453, startPoint y: 334, endPoint x: 437, endPoint y: 339, distance: 17.0
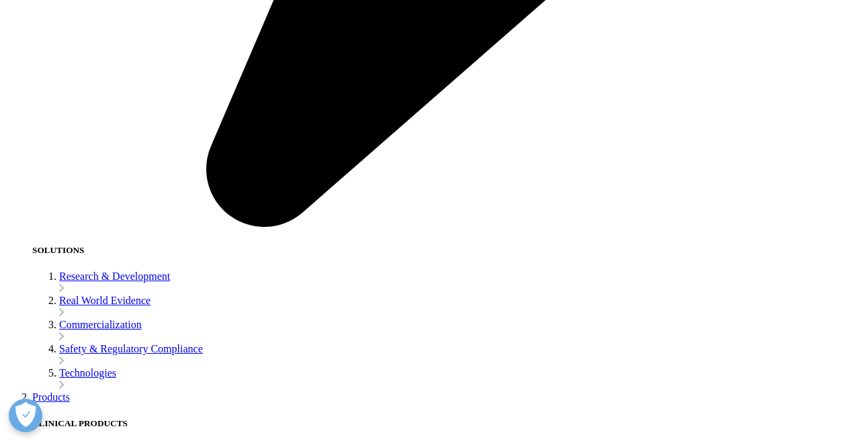
drag, startPoint x: 333, startPoint y: 359, endPoint x: 497, endPoint y: 341, distance: 164.9
drag, startPoint x: 494, startPoint y: 343, endPoint x: 322, endPoint y: 388, distance: 178.5
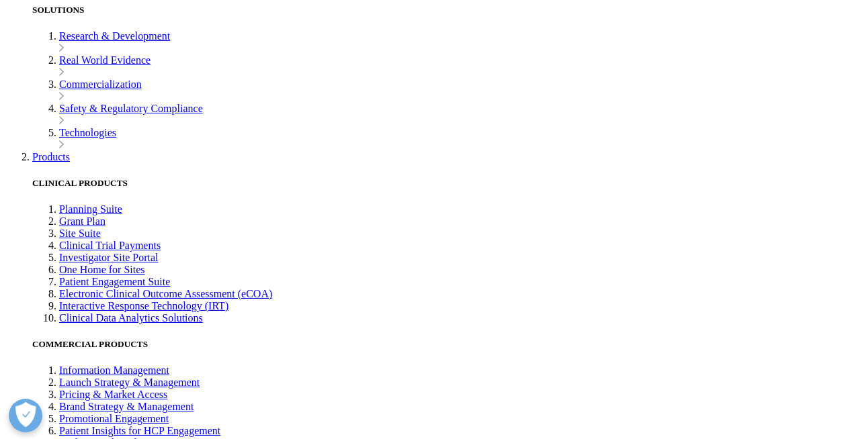
scroll to position [2639, 0]
drag, startPoint x: 390, startPoint y: 142, endPoint x: 418, endPoint y: 158, distance: 32.2
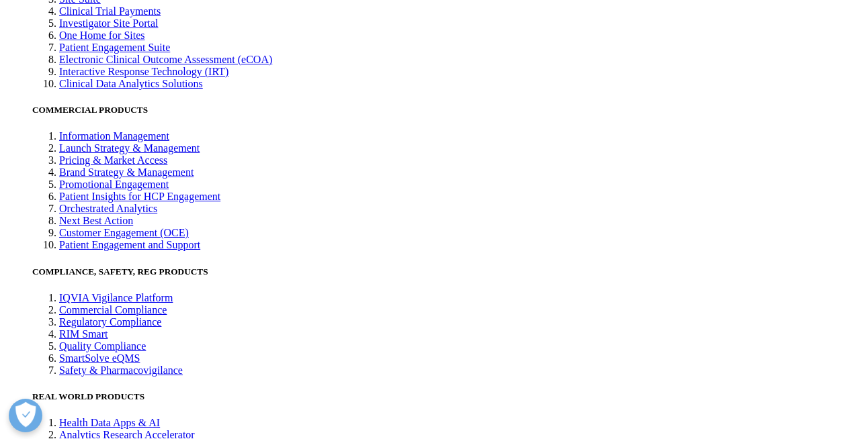
scroll to position [2914, 0]
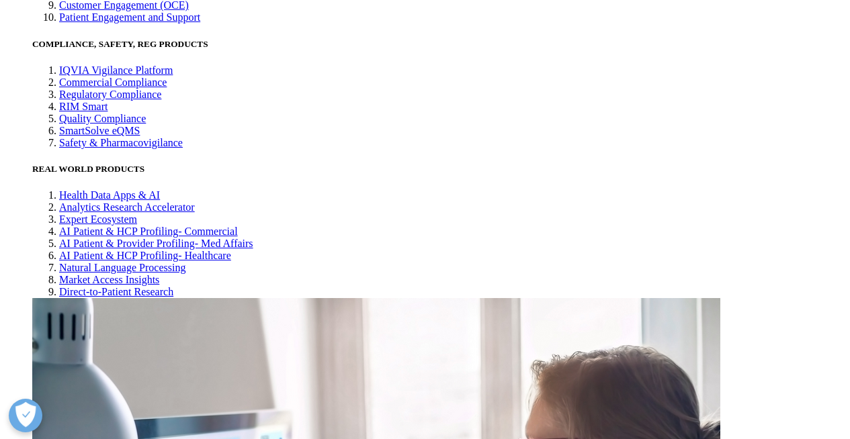
scroll to position [3207, 0]
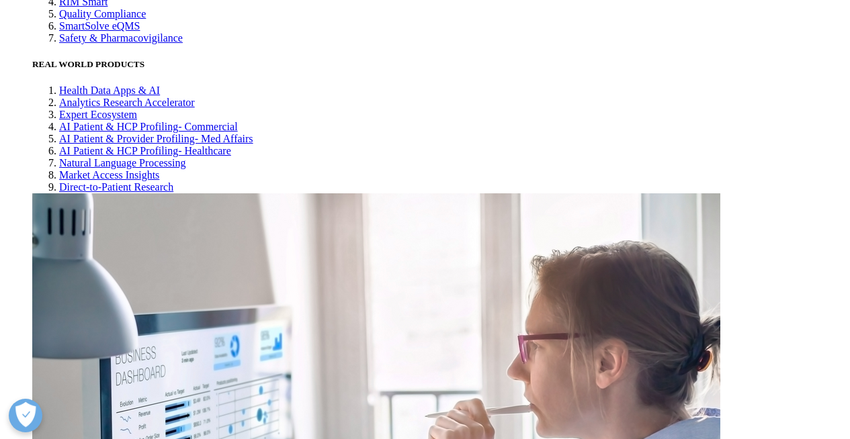
drag, startPoint x: 225, startPoint y: 95, endPoint x: 338, endPoint y: 97, distance: 112.8
drag, startPoint x: 634, startPoint y: 89, endPoint x: 667, endPoint y: 88, distance: 32.9
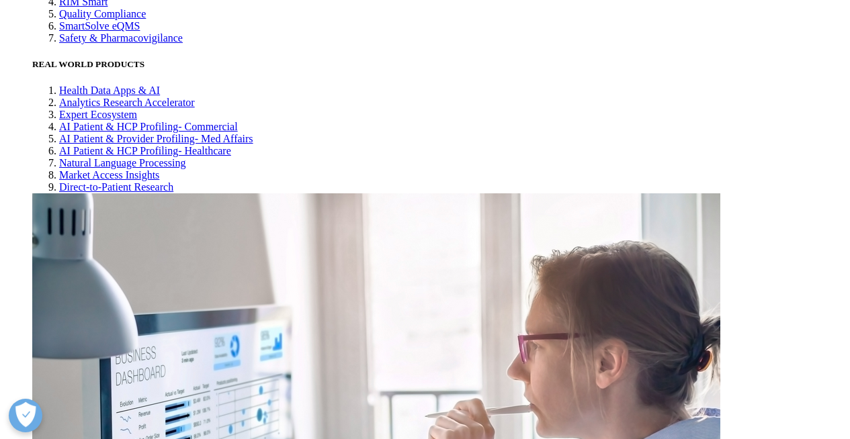
drag, startPoint x: 469, startPoint y: 136, endPoint x: 517, endPoint y: 136, distance: 47.7
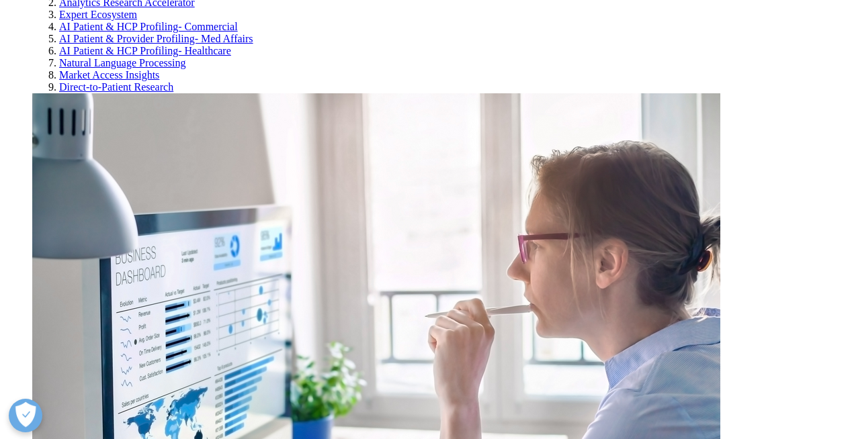
scroll to position [3307, 0]
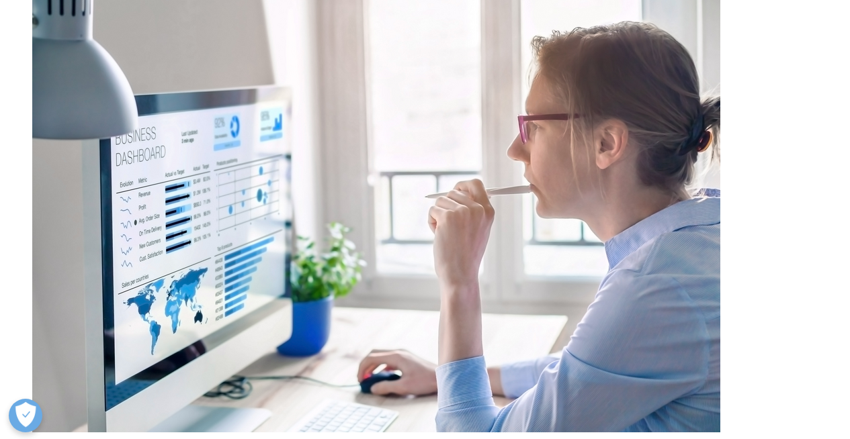
scroll to position [3439, 0]
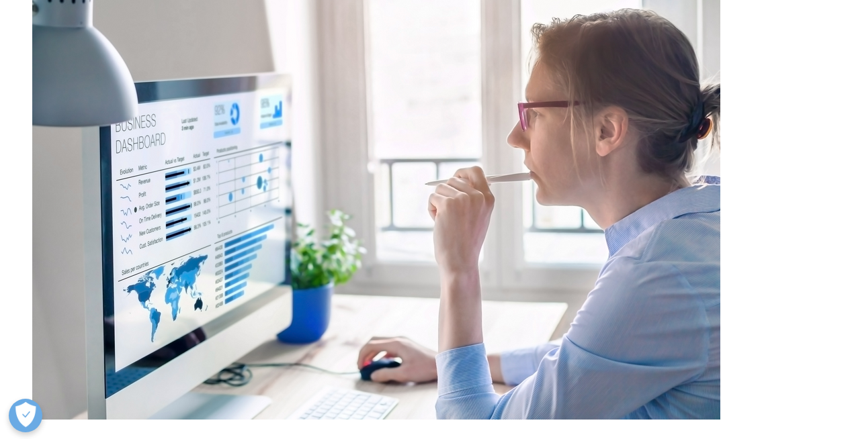
drag, startPoint x: 521, startPoint y: 271, endPoint x: 722, endPoint y: 293, distance: 202.8
drag, startPoint x: 279, startPoint y: 271, endPoint x: 246, endPoint y: 267, distance: 33.7
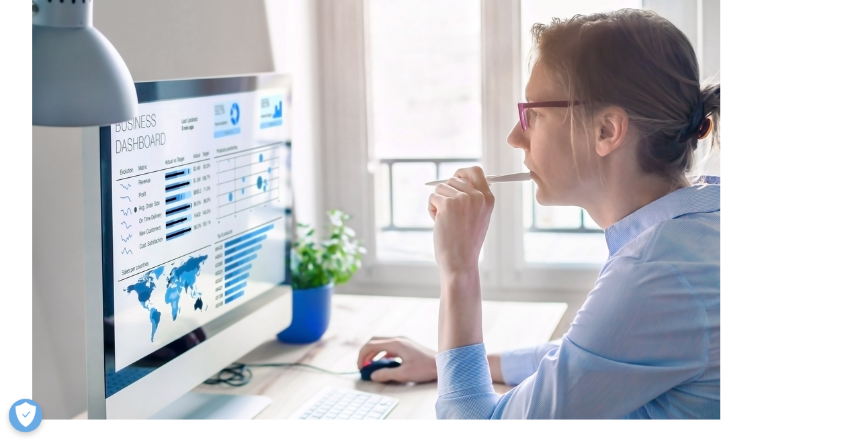
drag, startPoint x: 197, startPoint y: 279, endPoint x: 302, endPoint y: 298, distance: 107.1
drag, startPoint x: 315, startPoint y: 293, endPoint x: 408, endPoint y: 301, distance: 93.0
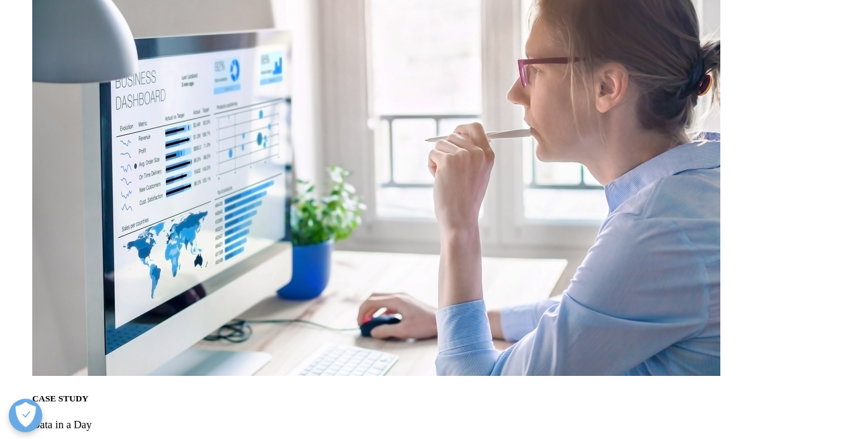
scroll to position [3484, 0]
drag, startPoint x: 256, startPoint y: 257, endPoint x: 338, endPoint y: 264, distance: 82.9
drag, startPoint x: 465, startPoint y: 263, endPoint x: 509, endPoint y: 254, distance: 45.3
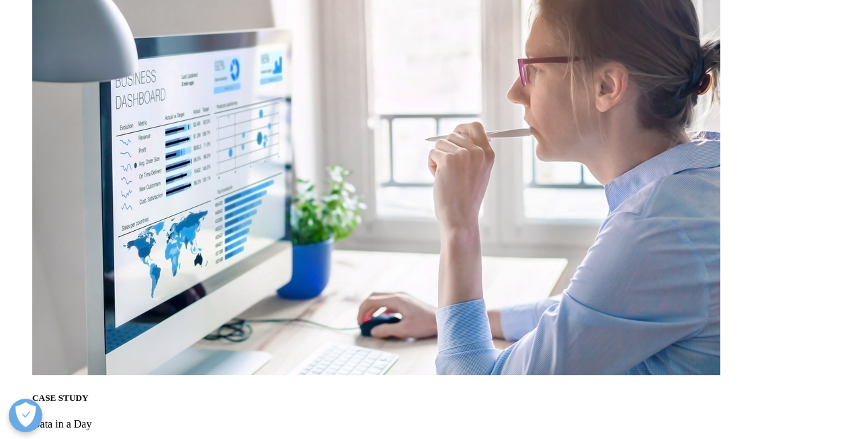
drag, startPoint x: 194, startPoint y: 279, endPoint x: 261, endPoint y: 287, distance: 67.6
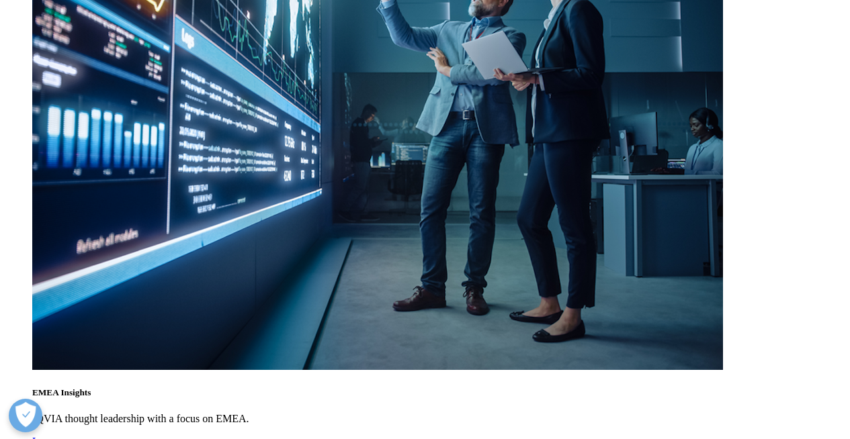
scroll to position [4546, 0]
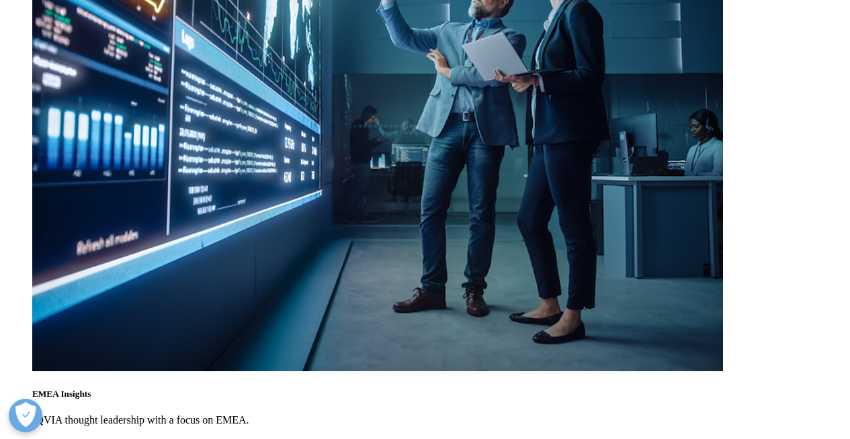
drag, startPoint x: 195, startPoint y: 142, endPoint x: 470, endPoint y: 146, distance: 275.4
drag, startPoint x: 161, startPoint y: 148, endPoint x: 465, endPoint y: 144, distance: 304.3
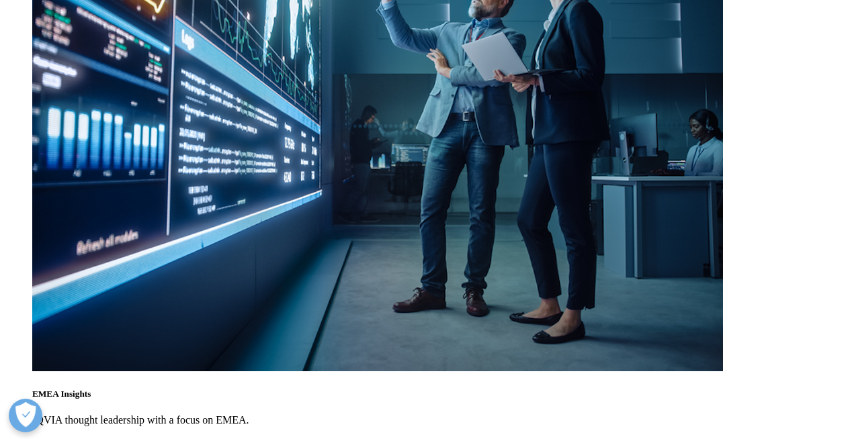
drag, startPoint x: 241, startPoint y: 165, endPoint x: 428, endPoint y: 156, distance: 186.9
drag, startPoint x: 371, startPoint y: 159, endPoint x: 618, endPoint y: 158, distance: 247.2
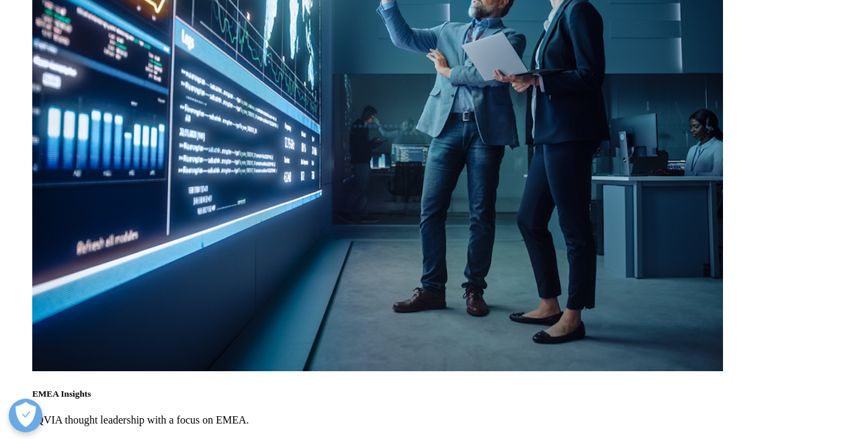
drag, startPoint x: 270, startPoint y: 178, endPoint x: 321, endPoint y: 167, distance: 52.2
drag, startPoint x: 327, startPoint y: 168, endPoint x: 452, endPoint y: 153, distance: 125.8
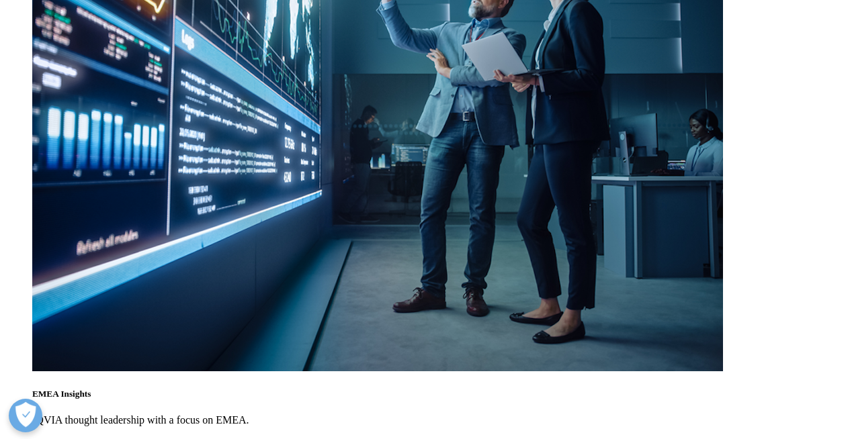
drag, startPoint x: 453, startPoint y: 156, endPoint x: 586, endPoint y: 154, distance: 133.0
drag, startPoint x: 214, startPoint y: 185, endPoint x: 306, endPoint y: 191, distance: 92.2
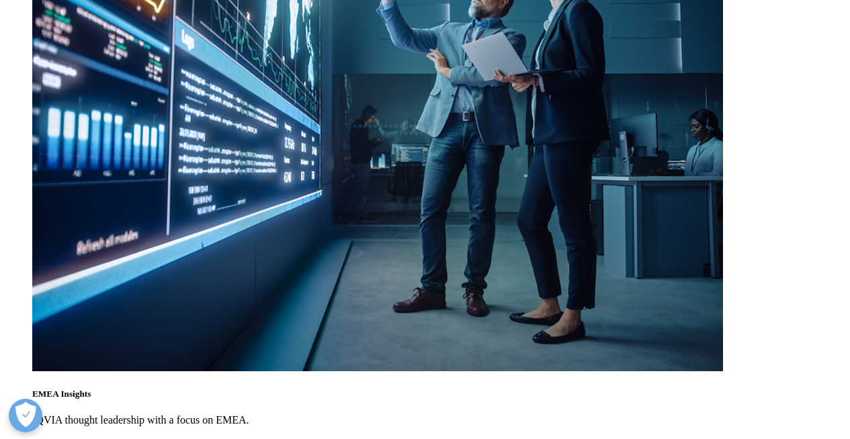
drag, startPoint x: 328, startPoint y: 192, endPoint x: 399, endPoint y: 193, distance: 70.5
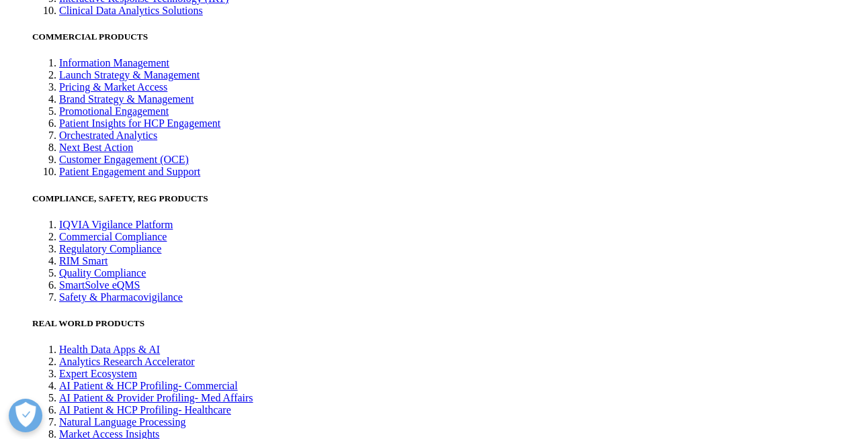
scroll to position [2974, 0]
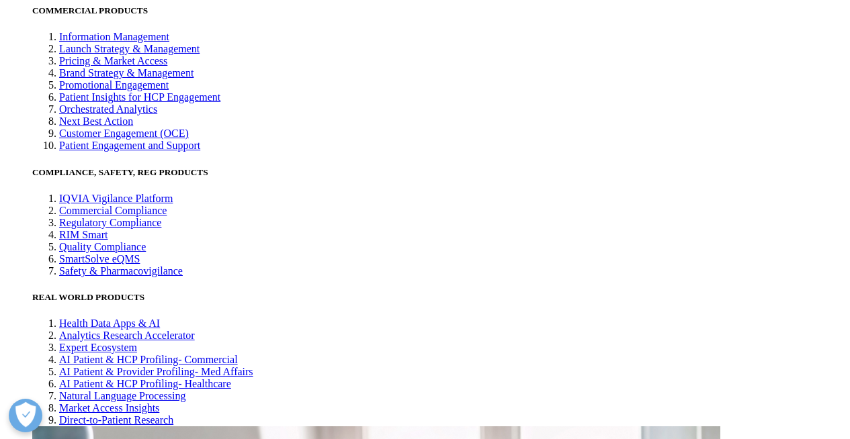
drag, startPoint x: 537, startPoint y: 129, endPoint x: 661, endPoint y: 1, distance: 177.6
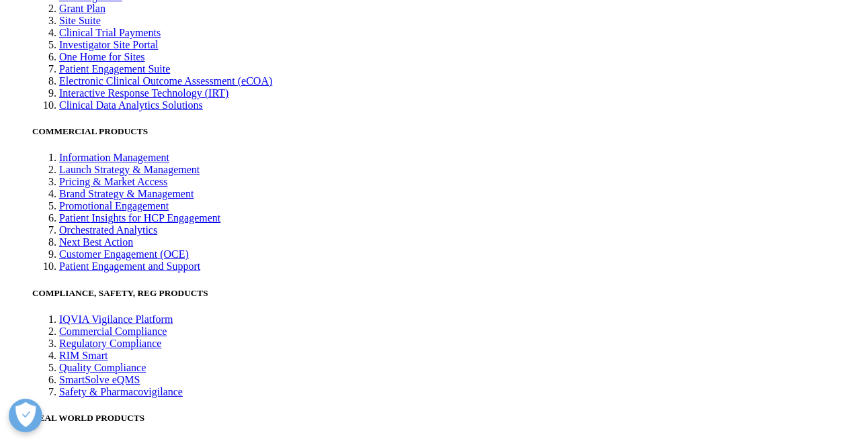
scroll to position [2853, 0]
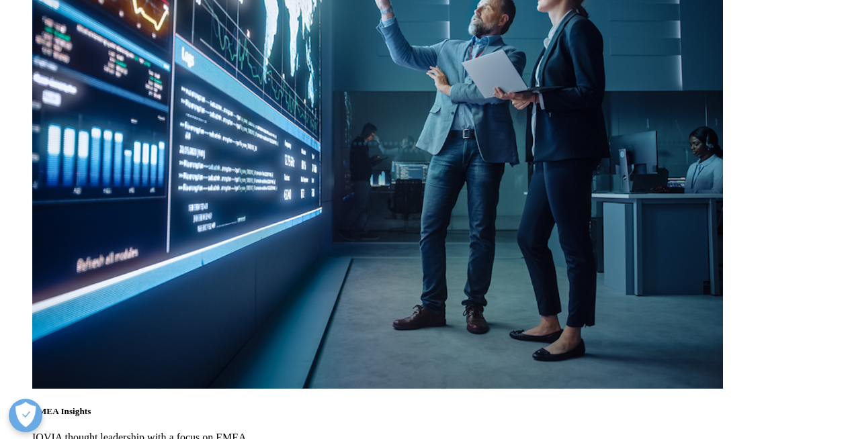
scroll to position [4562, 0]
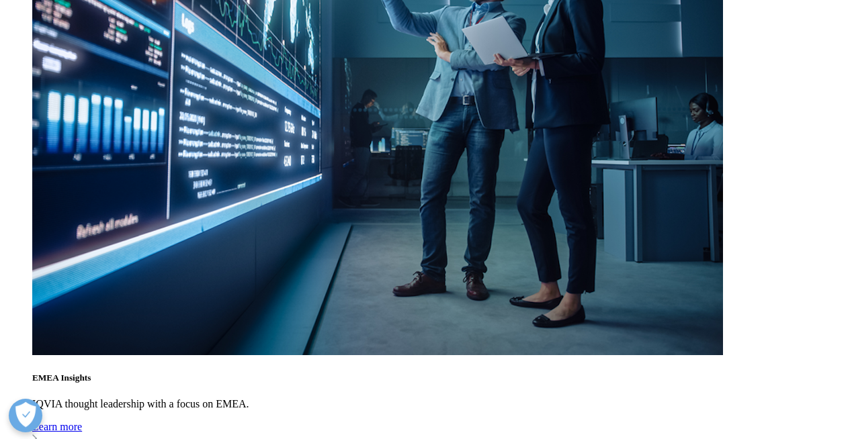
drag, startPoint x: 206, startPoint y: 141, endPoint x: 451, endPoint y: 161, distance: 245.2
drag, startPoint x: 293, startPoint y: 220, endPoint x: 300, endPoint y: 214, distance: 9.0
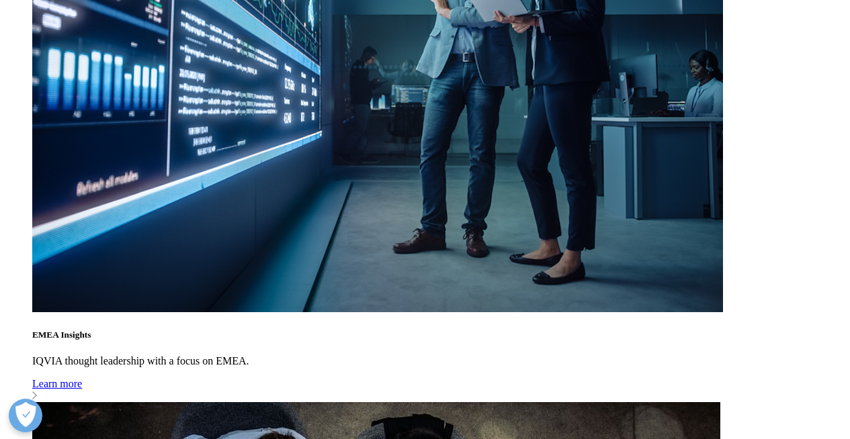
scroll to position [4605, 0]
